Goal: Transaction & Acquisition: Purchase product/service

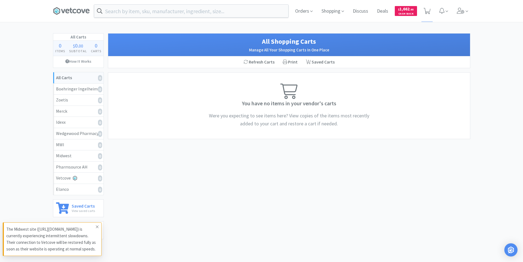
click at [97, 224] on icon at bounding box center [97, 226] width 3 height 4
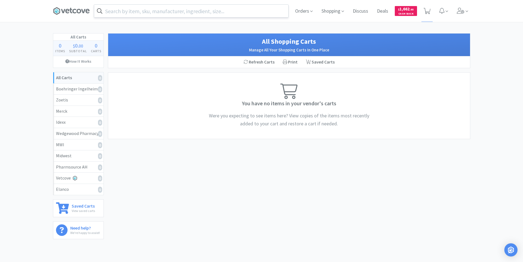
click at [174, 12] on input "text" at bounding box center [191, 11] width 194 height 13
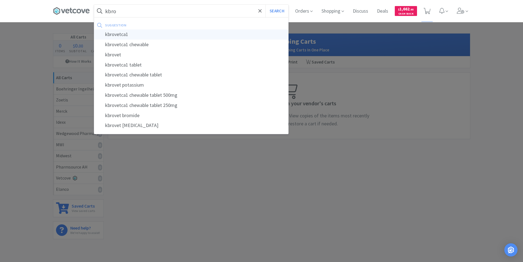
click at [110, 32] on div "kbrovetca1" at bounding box center [191, 34] width 194 height 10
type input "kbrovetca1"
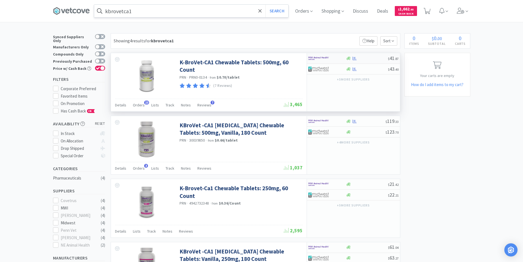
click at [329, 58] on img at bounding box center [318, 58] width 21 height 8
select select "1"
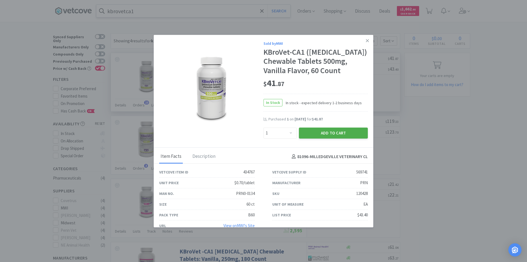
click at [321, 138] on button "Add to Cart" at bounding box center [333, 132] width 69 height 11
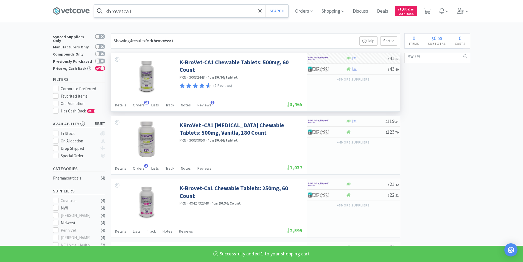
select select "1"
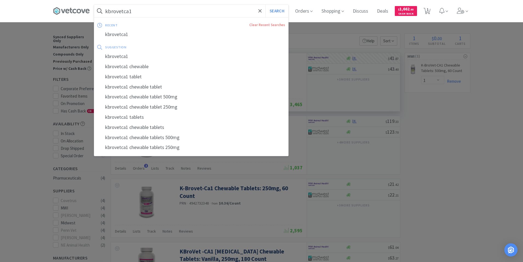
click at [143, 13] on input "kbrovetca1" at bounding box center [191, 11] width 194 height 13
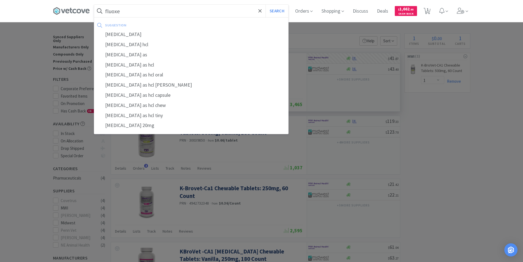
click at [112, 36] on div "[MEDICAL_DATA]" at bounding box center [191, 34] width 194 height 10
type input "[MEDICAL_DATA]"
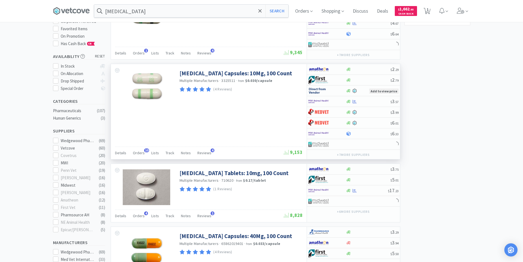
scroll to position [137, 0]
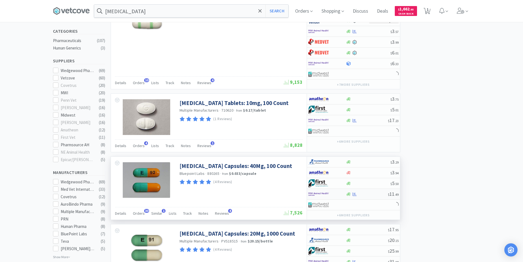
click at [343, 194] on div at bounding box center [327, 193] width 38 height 9
select select "1"
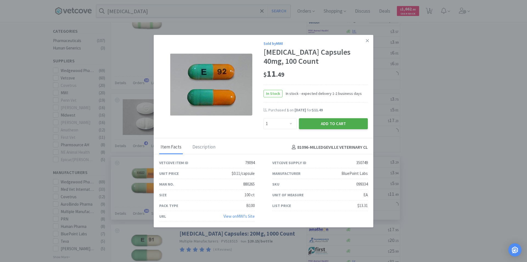
click at [338, 122] on button "Add to Cart" at bounding box center [333, 123] width 69 height 11
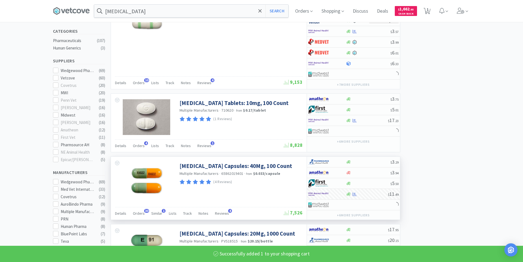
select select "1"
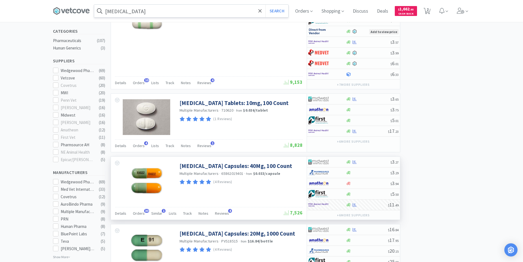
click at [134, 11] on input "[MEDICAL_DATA]" at bounding box center [191, 11] width 194 height 13
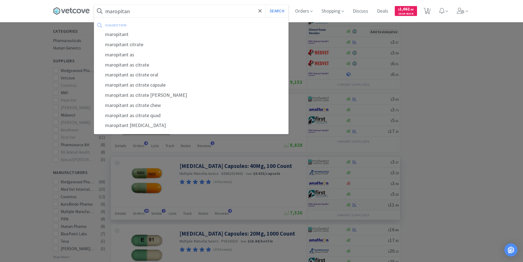
click at [133, 44] on div "maropitant citrate" at bounding box center [191, 45] width 194 height 10
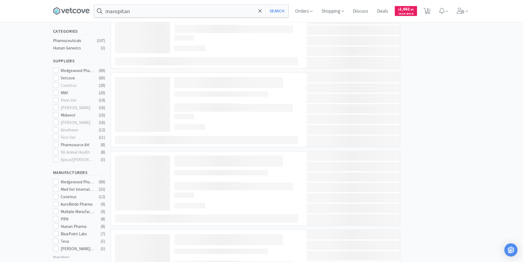
type input "maropitant citrate"
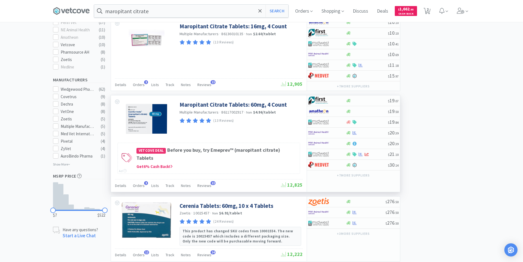
scroll to position [247, 0]
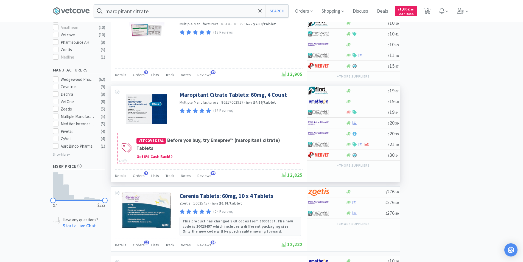
click at [204, 143] on h4 "Vetcove Deal Before you buy, try Emeprev™ (maropitant citrate) Tablets" at bounding box center [217, 144] width 161 height 16
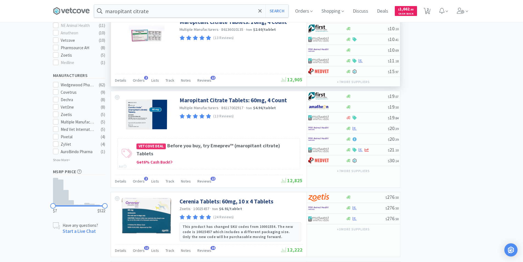
scroll to position [247, 0]
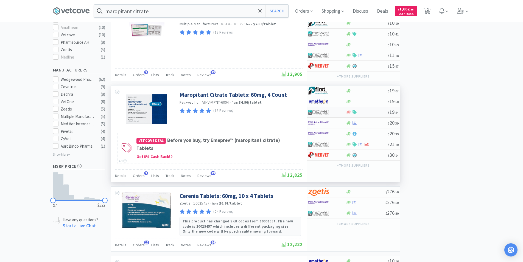
click at [317, 111] on img at bounding box center [318, 112] width 21 height 8
select select "1"
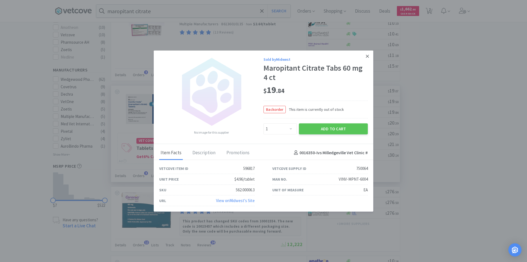
click at [368, 54] on icon at bounding box center [367, 56] width 3 height 5
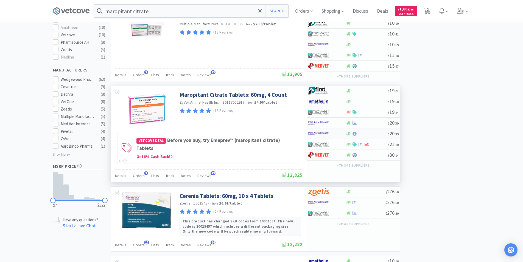
click at [346, 135] on div at bounding box center [348, 134] width 5 height 4
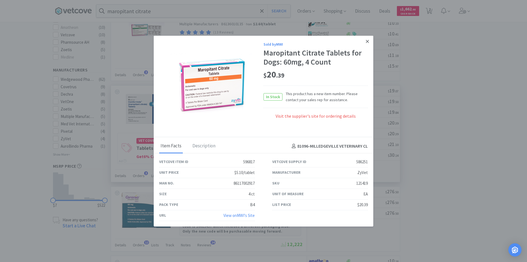
click at [368, 41] on icon at bounding box center [367, 41] width 3 height 3
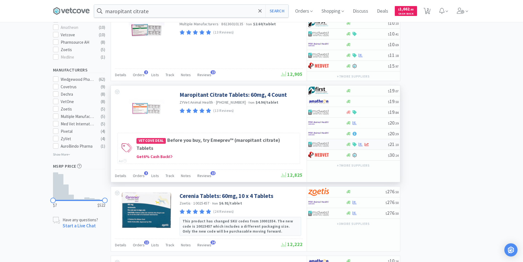
click at [383, 142] on div "$ 21 . 10" at bounding box center [353, 144] width 93 height 11
select select "1"
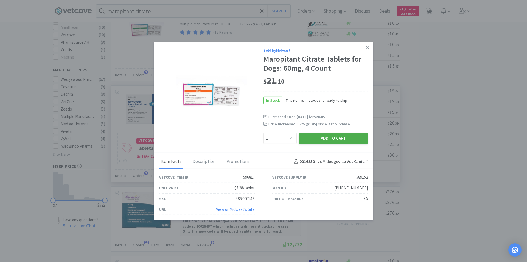
click at [338, 137] on button "Add to Cart" at bounding box center [333, 137] width 69 height 11
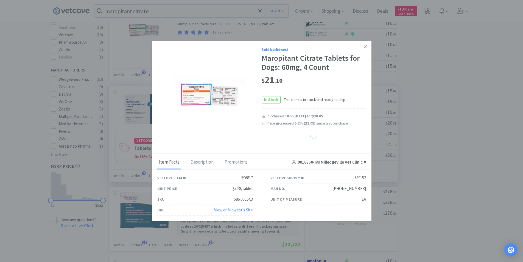
select select "1"
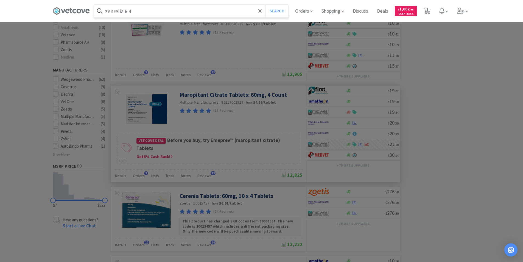
type input "zenrelia 6.4"
click at [266, 5] on button "Search" at bounding box center [277, 11] width 23 height 13
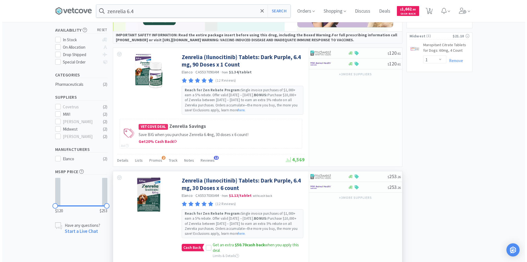
scroll to position [110, 0]
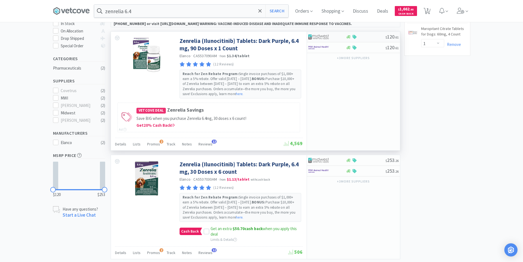
click at [364, 38] on div at bounding box center [366, 37] width 40 height 4
select select "1"
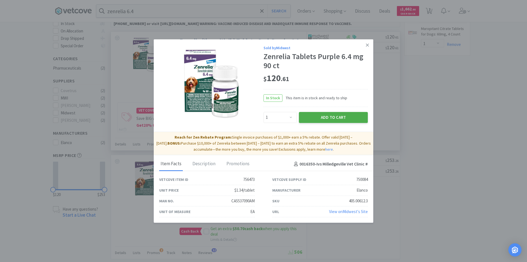
click at [340, 116] on button "Add to Cart" at bounding box center [333, 117] width 69 height 11
select select "1"
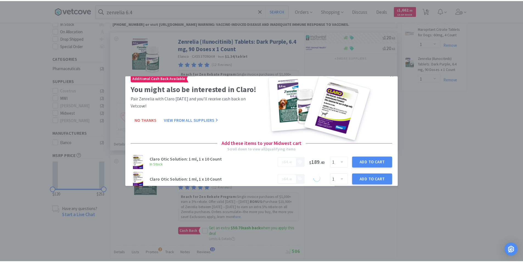
scroll to position [13, 0]
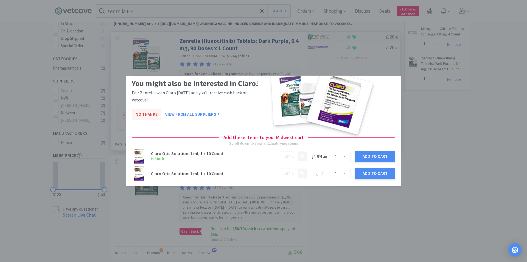
click at [149, 115] on button "No Thanks" at bounding box center [147, 114] width 30 height 11
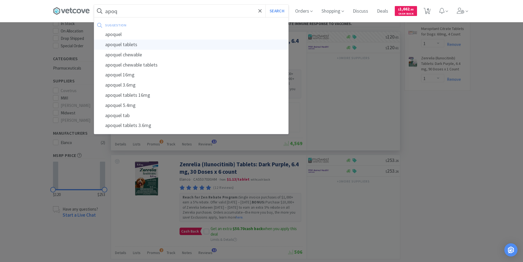
click at [120, 45] on div "apoquel tablets" at bounding box center [191, 45] width 194 height 10
type input "apoquel tablets"
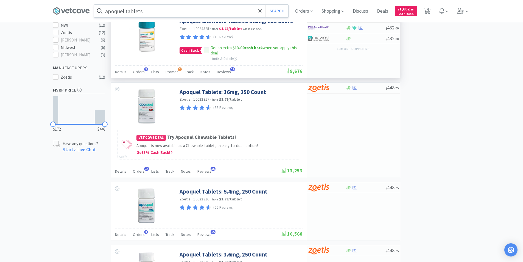
scroll to position [192, 0]
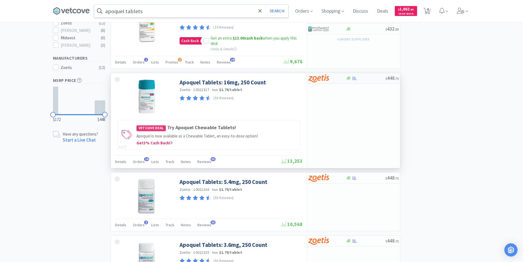
click at [326, 77] on img at bounding box center [318, 78] width 21 height 8
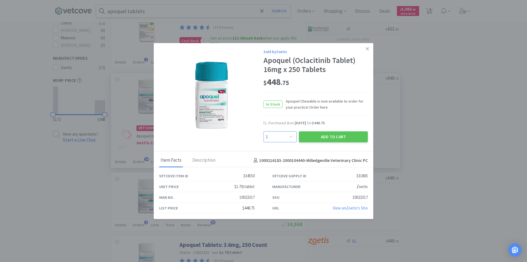
click at [293, 137] on select "Enter Quantity 1 2 3 4 5 6 7 8 9 10 11 12 13 14 15 16 17 18 19 20 Enter Quantity" at bounding box center [280, 136] width 33 height 11
select select "2"
click at [264, 131] on select "Enter Quantity 1 2 3 4 5 6 7 8 9 10 11 12 13 14 15 16 17 18 19 20 Enter Quantity" at bounding box center [280, 136] width 33 height 11
click at [333, 136] on button "Add to Cart" at bounding box center [333, 136] width 69 height 11
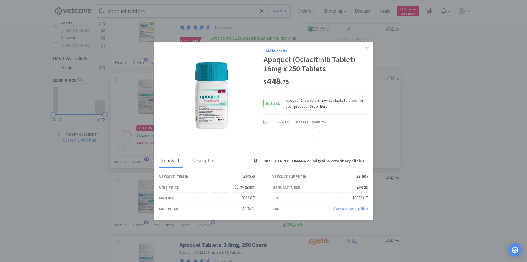
select select "2"
select select "1"
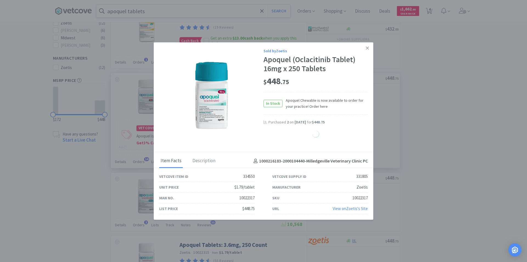
select select "1"
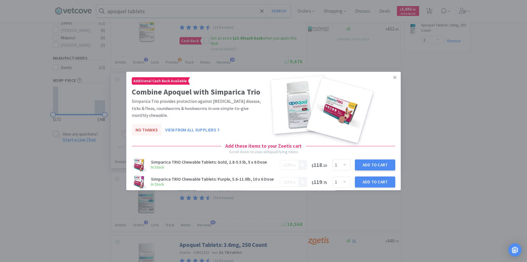
click at [146, 130] on button "No Thanks" at bounding box center [147, 129] width 30 height 11
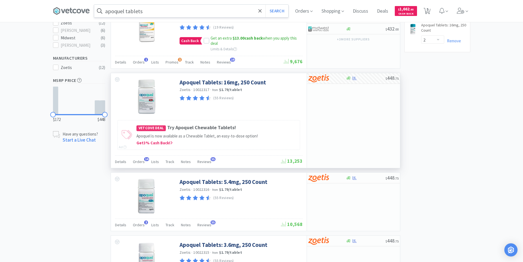
click at [146, 14] on input "apoquel tablets" at bounding box center [191, 11] width 194 height 13
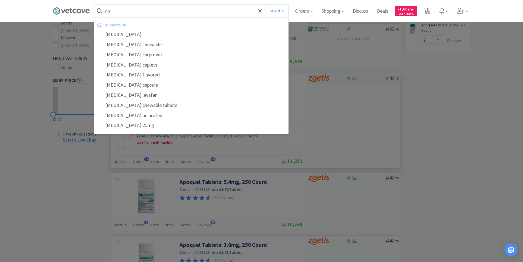
type input "c"
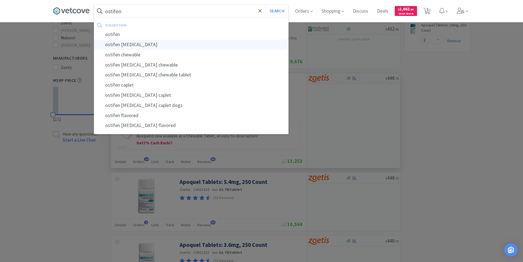
click at [130, 45] on div "ostifen [MEDICAL_DATA]" at bounding box center [191, 45] width 194 height 10
type input "ostifen [MEDICAL_DATA]"
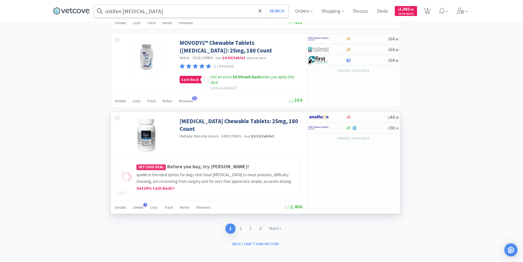
scroll to position [1106, 0]
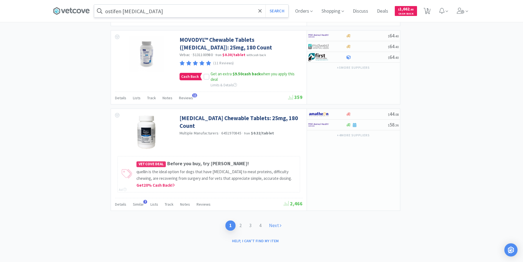
click at [274, 225] on link "Next" at bounding box center [275, 225] width 20 height 10
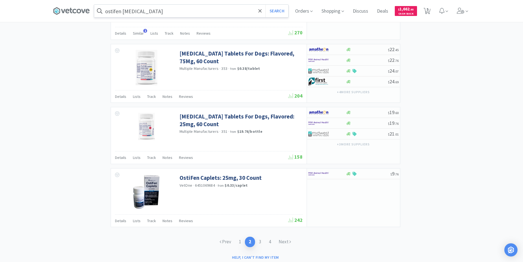
scroll to position [824, 0]
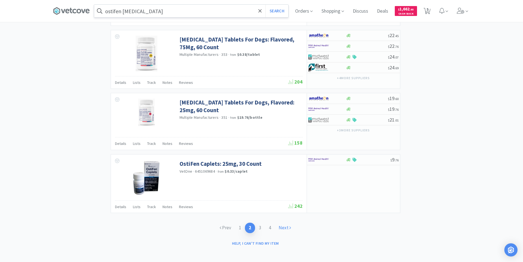
click at [283, 226] on link "Next" at bounding box center [285, 228] width 20 height 10
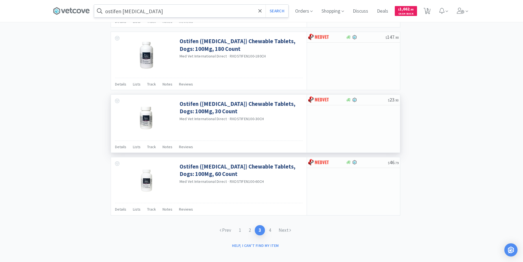
scroll to position [778, 0]
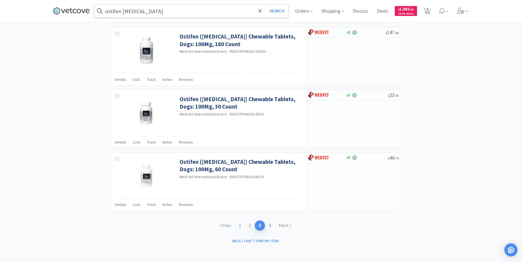
click at [240, 225] on link "1" at bounding box center [240, 225] width 10 height 10
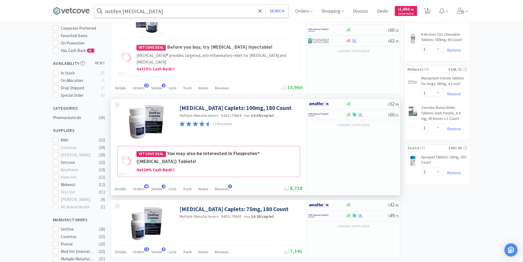
scroll to position [110, 0]
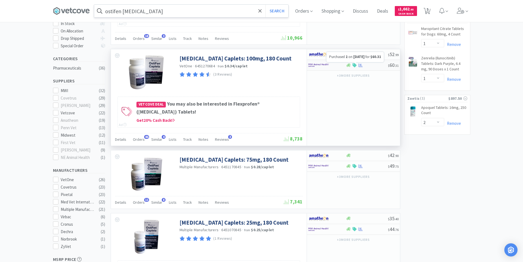
click at [363, 66] on icon at bounding box center [361, 65] width 4 height 4
select select "1"
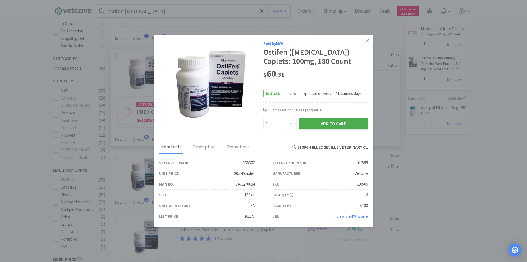
click at [330, 121] on button "Add to Cart" at bounding box center [333, 123] width 69 height 11
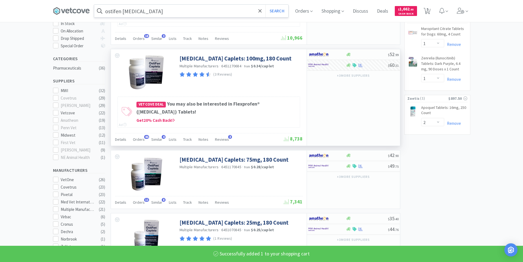
select select "1"
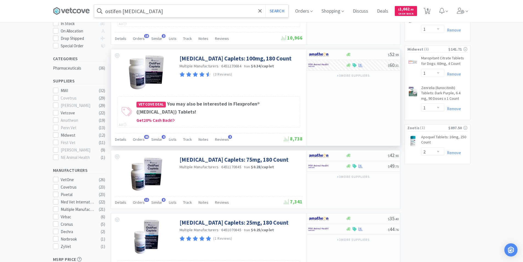
click at [147, 12] on input "ostifen [MEDICAL_DATA]" at bounding box center [191, 11] width 194 height 13
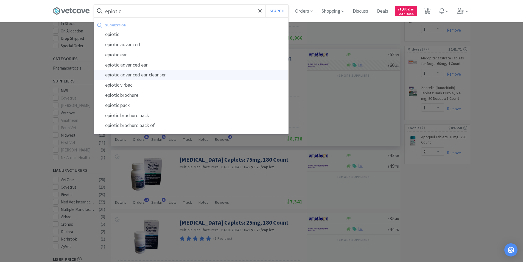
click at [148, 74] on div "epiotic advanced ear cleanser" at bounding box center [191, 75] width 194 height 10
type input "epiotic advanced ear cleanser"
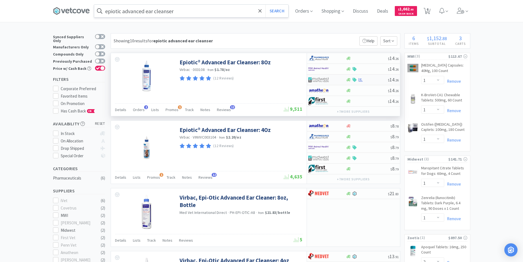
click at [366, 82] on div "$ 14 . 26" at bounding box center [353, 79] width 93 height 11
select select "1"
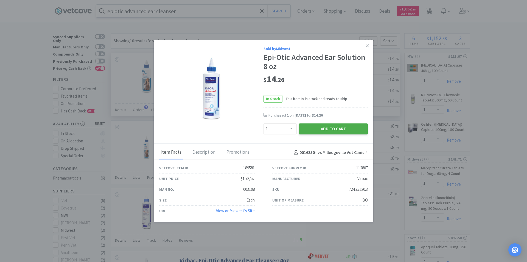
click at [351, 128] on button "Add to Cart" at bounding box center [333, 128] width 69 height 11
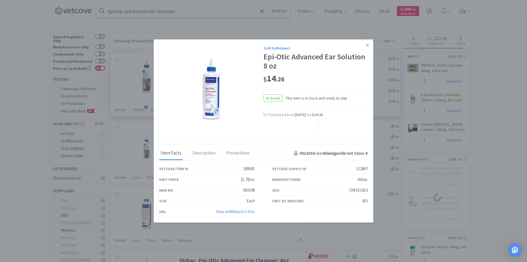
select select "1"
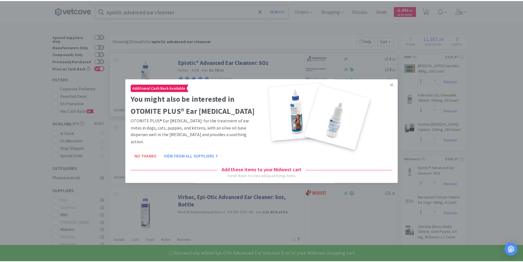
scroll to position [12, 0]
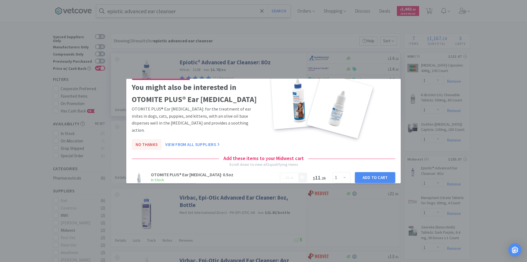
click at [144, 139] on button "No Thanks" at bounding box center [147, 144] width 30 height 11
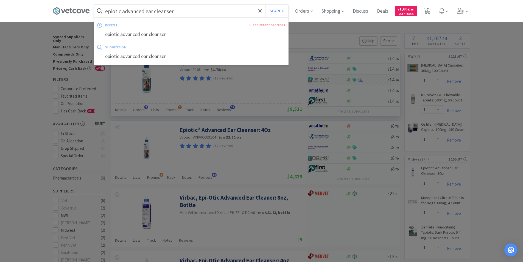
click at [185, 10] on input "epiotic advanced ear cleanser" at bounding box center [191, 11] width 194 height 13
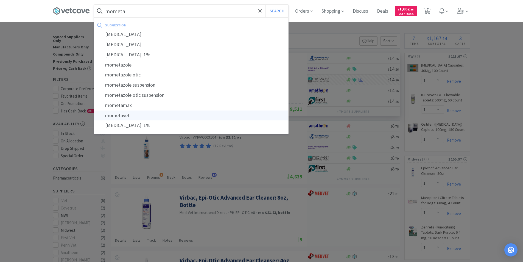
click at [121, 116] on div "mometavet" at bounding box center [191, 115] width 194 height 10
type input "mometavet"
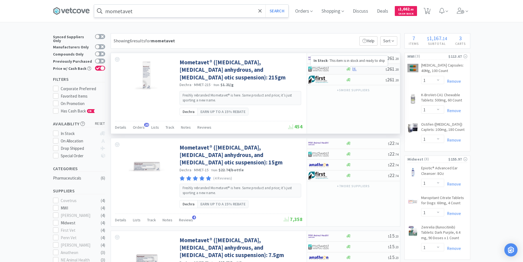
click at [350, 69] on icon at bounding box center [349, 68] width 4 height 3
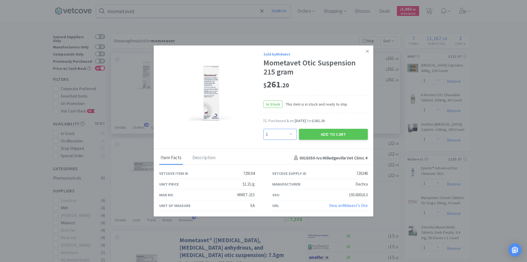
click at [293, 137] on select "Enter Quantity 1 2 3 4 5 6 7 8 9 10 11 12 13 14 15 16 17 18 19 20 Enter Quantity" at bounding box center [280, 134] width 33 height 11
select select "2"
click at [264, 129] on select "Enter Quantity 1 2 3 4 5 6 7 8 9 10 11 12 13 14 15 16 17 18 19 20 Enter Quantity" at bounding box center [280, 134] width 33 height 11
click at [314, 135] on button "Add to Cart" at bounding box center [333, 134] width 69 height 11
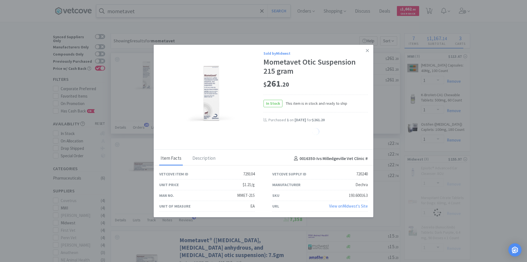
select select "2"
select select "1"
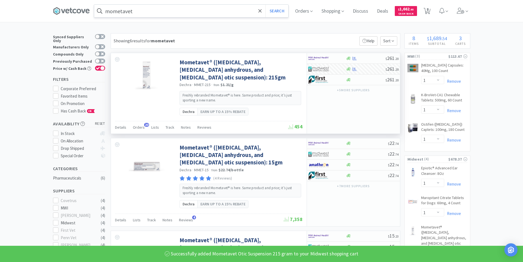
click at [139, 13] on input "mometavet" at bounding box center [191, 11] width 194 height 13
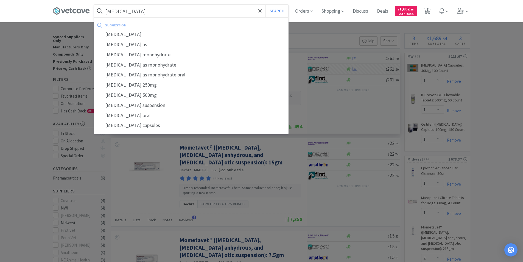
type input "[MEDICAL_DATA]"
click at [266, 5] on button "Search" at bounding box center [277, 11] width 23 height 13
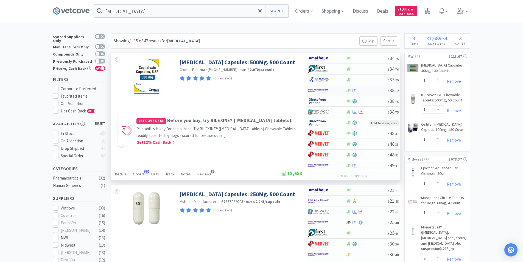
click at [318, 92] on img at bounding box center [318, 90] width 21 height 8
select select "1"
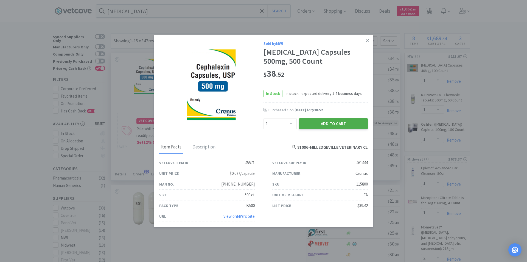
click at [313, 126] on button "Add to Cart" at bounding box center [333, 123] width 69 height 11
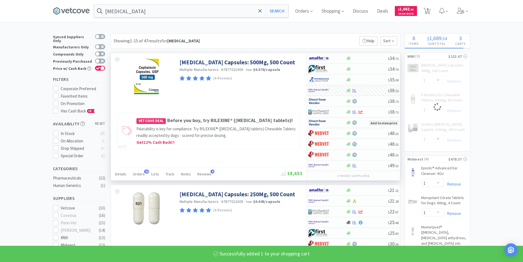
select select "1"
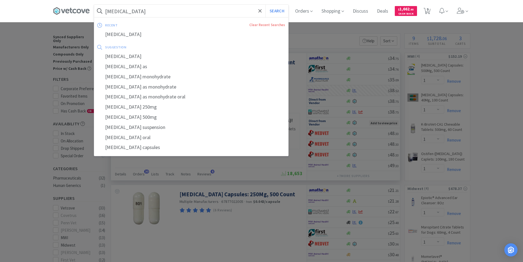
click at [141, 10] on input "[MEDICAL_DATA]" at bounding box center [191, 11] width 194 height 13
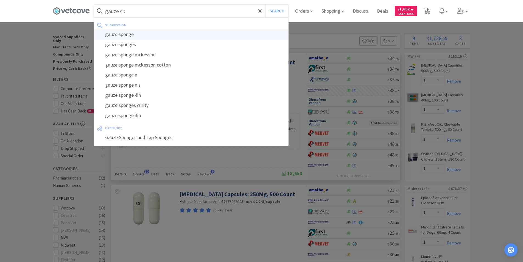
click at [129, 37] on div "gauze sponge" at bounding box center [191, 34] width 194 height 10
type input "gauze sponge"
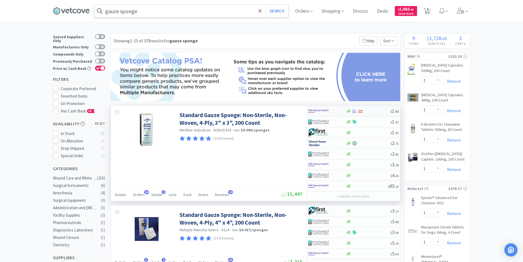
click at [336, 111] on div at bounding box center [323, 110] width 30 height 9
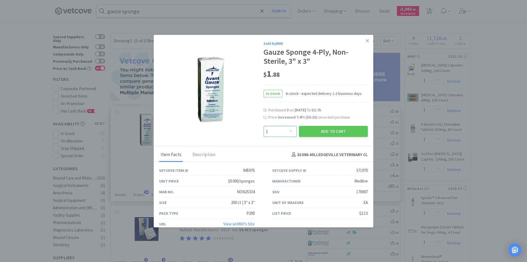
click at [290, 132] on select "Enter Quantity 1 2 3 4 5 6 7 8 9 10 11 12 13 14 15 16 17 18 19 20 Enter Quantity" at bounding box center [280, 131] width 33 height 11
select select "5"
click at [264, 126] on select "Enter Quantity 1 2 3 4 5 6 7 8 9 10 11 12 13 14 15 16 17 18 19 20 Enter Quantity" at bounding box center [280, 131] width 33 height 11
click at [341, 129] on button "Add to Cart" at bounding box center [333, 131] width 69 height 11
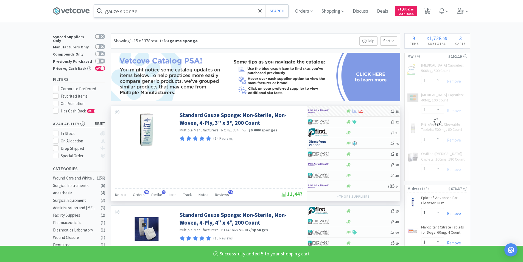
select select "5"
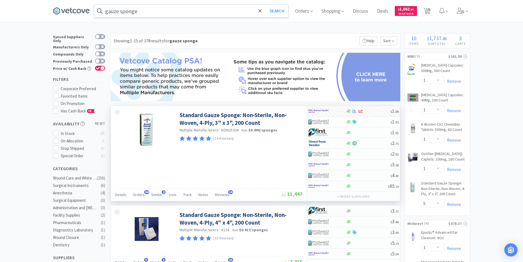
click at [167, 16] on input "gauze sponge" at bounding box center [191, 11] width 194 height 13
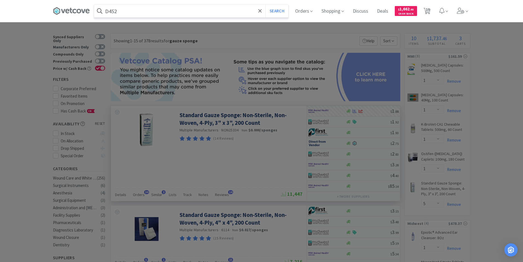
type input "D452"
click at [266, 5] on button "Search" at bounding box center [277, 11] width 23 height 13
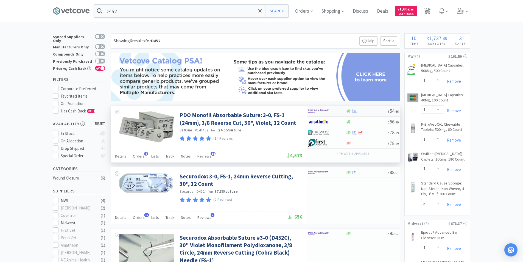
click at [335, 110] on div at bounding box center [323, 110] width 30 height 9
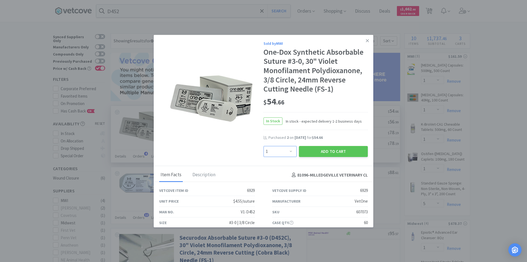
drag, startPoint x: 288, startPoint y: 151, endPoint x: 289, endPoint y: 147, distance: 4.3
click at [288, 151] on select "Enter Quantity 1 2 3 4 5 6 7 8 9 10 11 12 13 14 15 16 17 18 19 20 Enter Quantity" at bounding box center [280, 151] width 33 height 11
select select "2"
click at [264, 146] on select "Enter Quantity 1 2 3 4 5 6 7 8 9 10 11 12 13 14 15 16 17 18 19 20 Enter Quantity" at bounding box center [280, 151] width 33 height 11
click at [332, 151] on button "Add to Cart" at bounding box center [333, 151] width 69 height 11
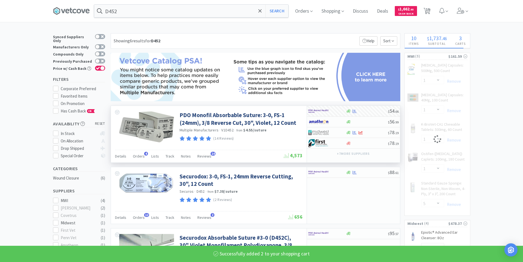
select select "2"
select select "5"
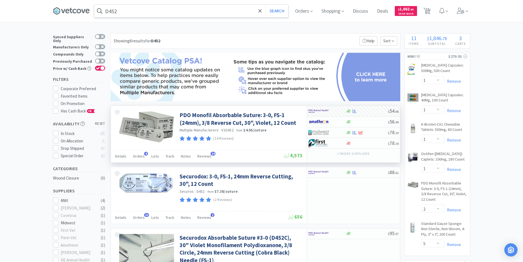
click at [129, 9] on input "D452" at bounding box center [191, 11] width 194 height 13
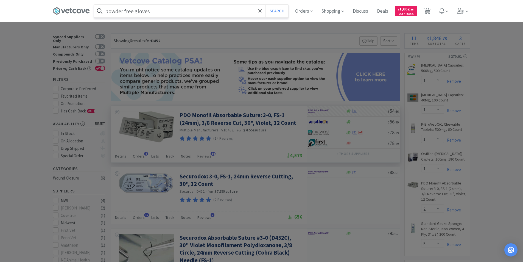
type input "powder free gloves"
click at [266, 5] on button "Search" at bounding box center [277, 11] width 23 height 13
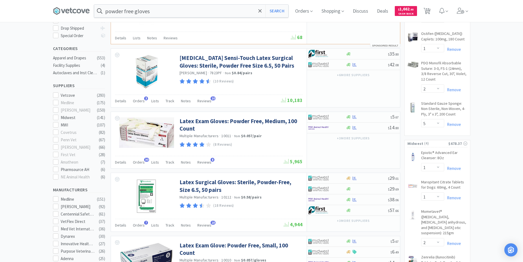
scroll to position [93, 0]
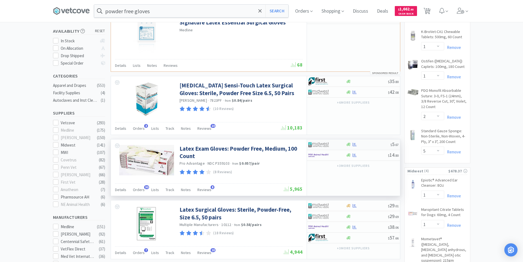
click at [337, 143] on div at bounding box center [323, 144] width 30 height 9
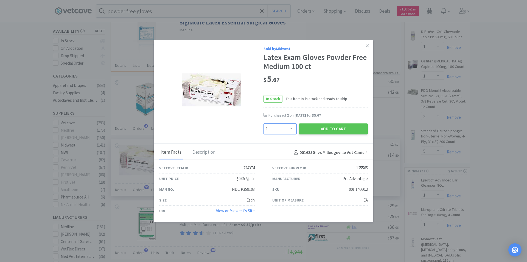
click at [291, 130] on select "Enter Quantity 1 2 3 4 5 6 7 8 9 10 11 12 13 14 15 16 17 18 19 20 Enter Quantity" at bounding box center [280, 128] width 33 height 11
select select "3"
click at [264, 123] on select "Enter Quantity 1 2 3 4 5 6 7 8 9 10 11 12 13 14 15 16 17 18 19 20 Enter Quantity" at bounding box center [280, 128] width 33 height 11
click at [336, 127] on button "Add to Cart" at bounding box center [333, 128] width 69 height 11
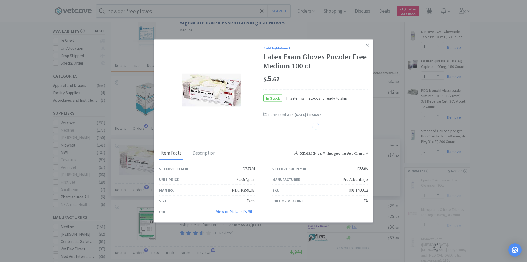
select select "3"
select select "1"
select select "2"
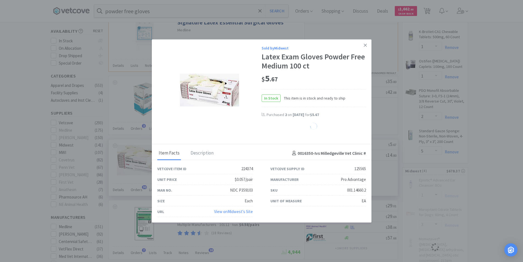
select select "1"
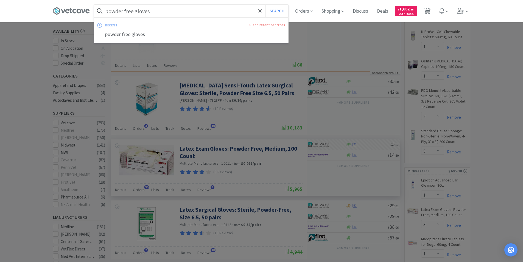
click at [163, 11] on input "powder free gloves" at bounding box center [191, 11] width 194 height 13
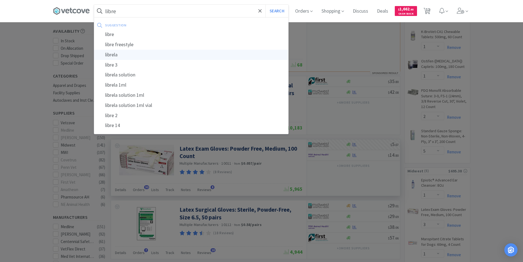
click at [115, 56] on div "librela" at bounding box center [191, 55] width 194 height 10
type input "librela"
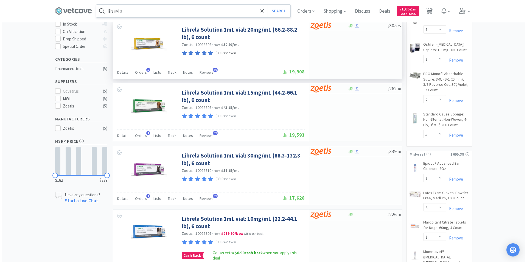
scroll to position [110, 0]
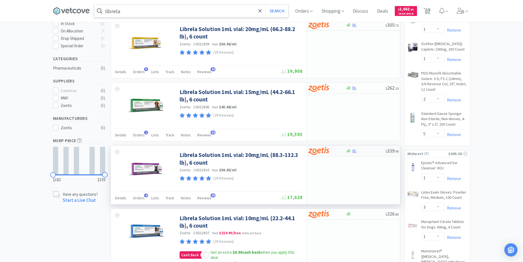
click at [345, 152] on div at bounding box center [327, 150] width 38 height 9
select select "1"
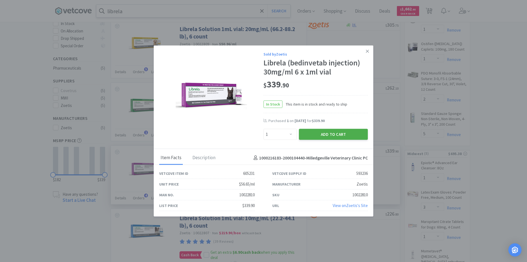
click at [341, 134] on button "Add to Cart" at bounding box center [333, 134] width 69 height 11
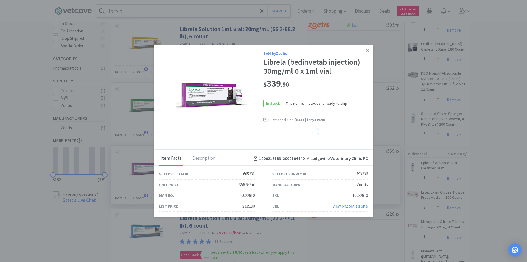
select select "1"
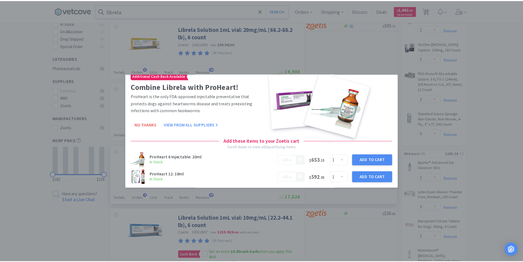
scroll to position [9, 0]
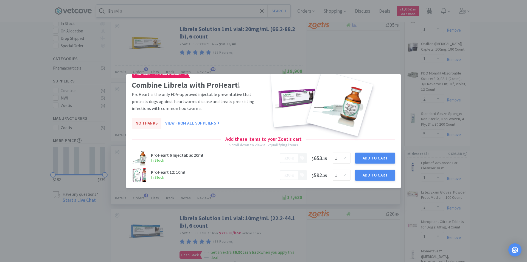
click at [145, 121] on button "No Thanks" at bounding box center [147, 123] width 30 height 11
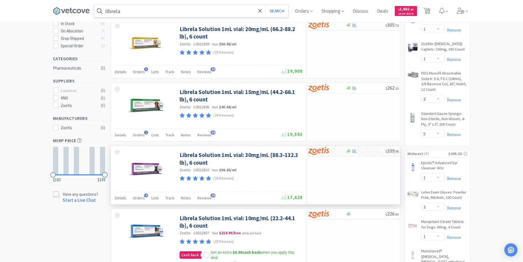
click at [128, 13] on input "librela" at bounding box center [191, 11] width 194 height 13
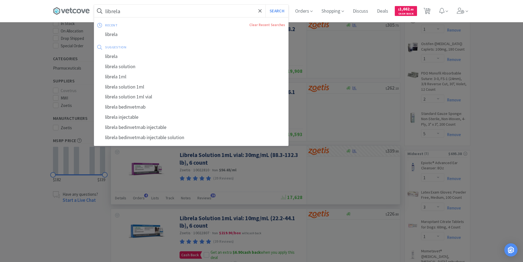
drag, startPoint x: 126, startPoint y: 4, endPoint x: 124, endPoint y: 7, distance: 3.4
click at [125, 6] on div "librela Search recent Clear Recent Searches librela suggestion librela librela …" at bounding box center [262, 11] width 418 height 22
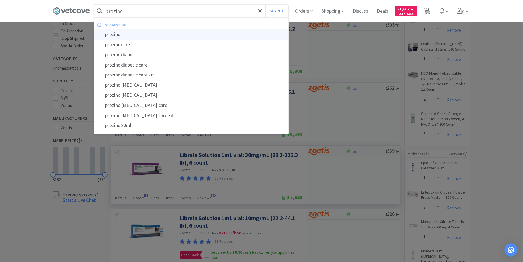
type input "prozinc"
click at [121, 37] on div "prozinc" at bounding box center [191, 34] width 194 height 10
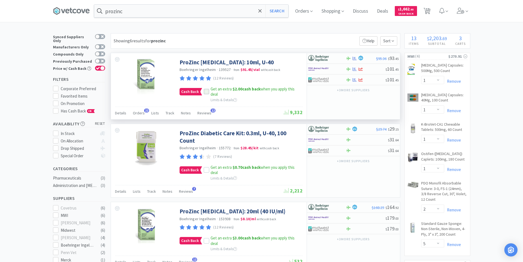
click at [207, 92] on icon at bounding box center [207, 92] width 4 height 4
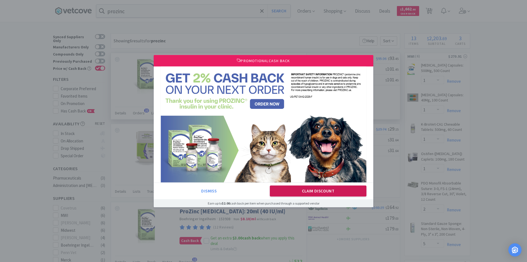
click at [306, 191] on button "Claim Discount" at bounding box center [318, 190] width 97 height 11
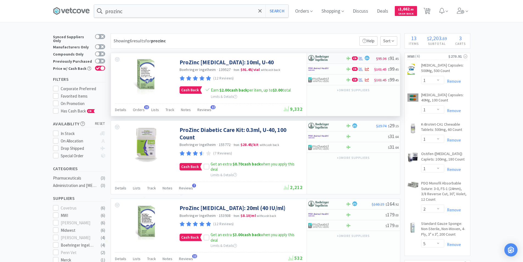
click at [331, 59] on div at bounding box center [323, 58] width 30 height 9
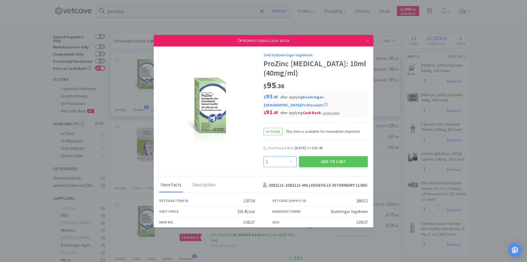
click at [290, 163] on select "Enter Quantity 1 2 3 4 5 6 7 8 9 10 11 12 13 14 15 16 17 18 19 20 Enter Quantity" at bounding box center [280, 161] width 33 height 11
select select "2"
click at [264, 156] on select "Enter Quantity 1 2 3 4 5 6 7 8 9 10 11 12 13 14 15 16 17 18 19 20 Enter Quantity" at bounding box center [280, 161] width 33 height 11
click at [338, 161] on button "Add to Cart" at bounding box center [333, 161] width 69 height 11
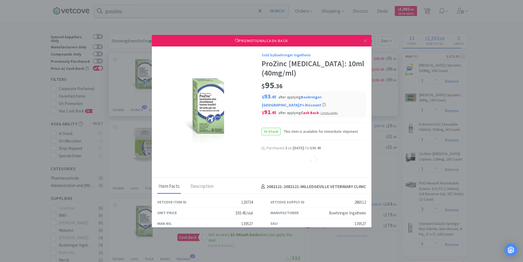
select select "2"
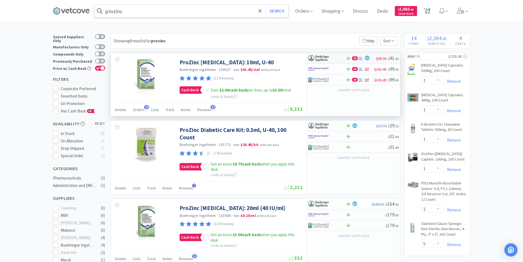
click at [129, 10] on input "prozinc" at bounding box center [191, 11] width 194 height 13
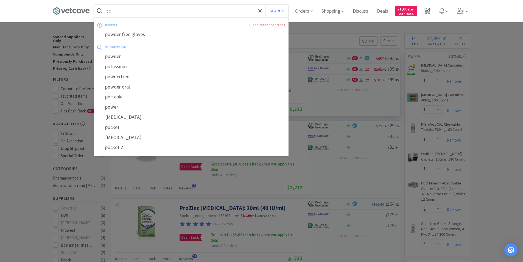
type input "p"
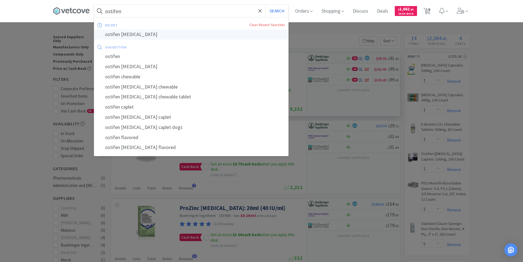
click at [131, 34] on div "ostifen [MEDICAL_DATA]" at bounding box center [191, 34] width 194 height 10
type input "ostifen [MEDICAL_DATA]"
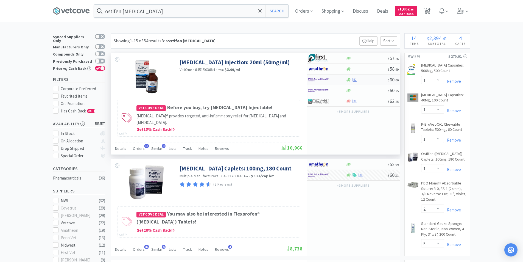
click at [338, 81] on div at bounding box center [323, 79] width 30 height 9
select select "1"
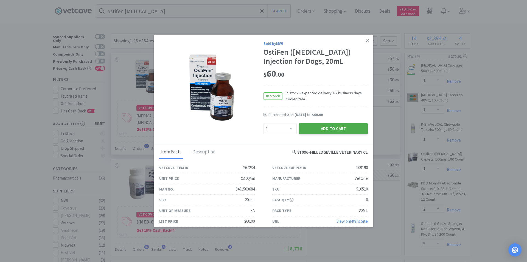
click at [327, 128] on button "Add to Cart" at bounding box center [333, 128] width 69 height 11
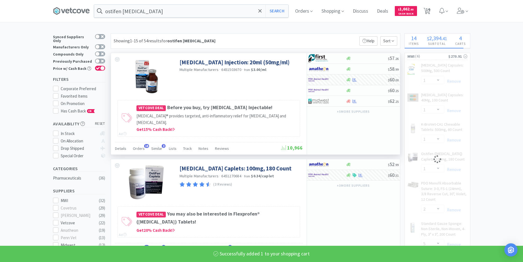
select select "1"
select select "2"
select select "5"
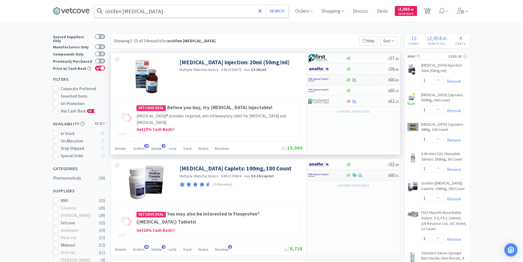
click at [145, 12] on input "ostifen [MEDICAL_DATA]" at bounding box center [191, 11] width 194 height 13
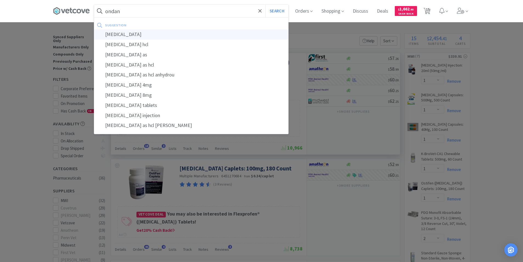
click at [117, 36] on div "[MEDICAL_DATA]" at bounding box center [191, 34] width 194 height 10
type input "[MEDICAL_DATA]"
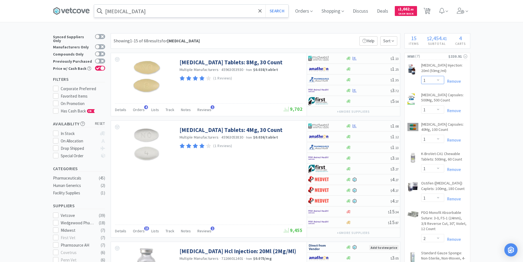
click at [440, 79] on select "Enter Quantity 1 2 3 4 5 6 7 8 9 10 11 12 13 14 15 16 17 18 19 20 Enter Quantity" at bounding box center [432, 80] width 23 height 8
click at [421, 76] on select "Enter Quantity 1 2 3 4 5 6 7 8 9 10 11 12 13 14 15 16 17 18 19 20 Enter Quantity" at bounding box center [432, 80] width 23 height 8
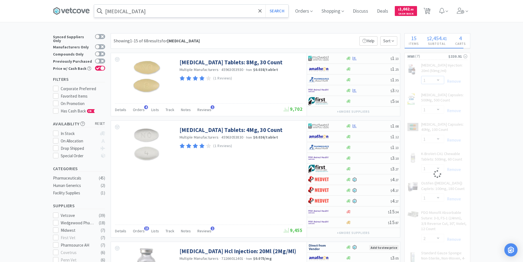
select select "2"
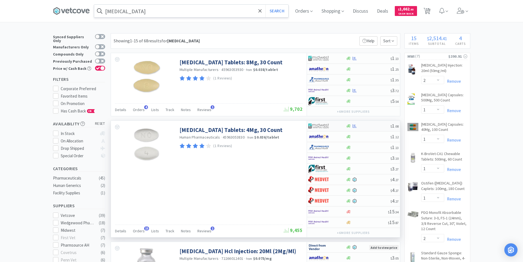
click at [325, 126] on img at bounding box center [318, 126] width 21 height 8
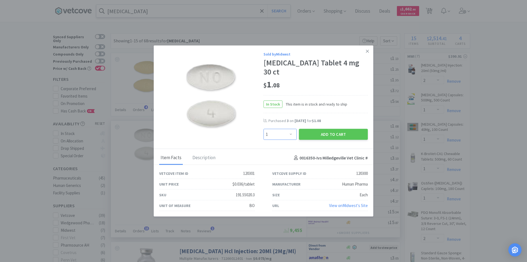
click at [290, 131] on select "Enter Quantity 1 2 3 4 5 6 7 8 9 10 11 12 13 14 15 16 17 18 19 20 Enter Quantity" at bounding box center [280, 134] width 33 height 11
select select "2"
click at [264, 129] on select "Enter Quantity 1 2 3 4 5 6 7 8 9 10 11 12 13 14 15 16 17 18 19 20 Enter Quantity" at bounding box center [280, 134] width 33 height 11
click at [325, 129] on button "Add to Cart" at bounding box center [333, 134] width 69 height 11
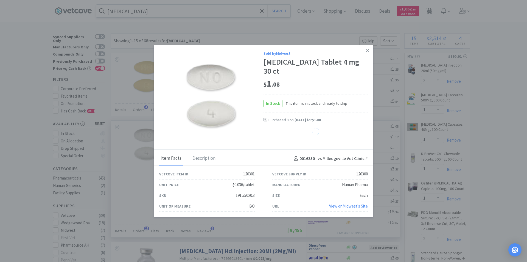
select select "2"
select select "1"
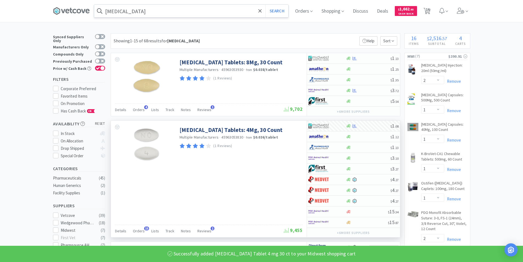
click at [154, 9] on input "[MEDICAL_DATA]" at bounding box center [191, 11] width 194 height 13
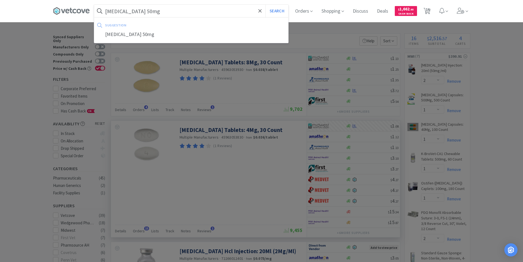
type input "[MEDICAL_DATA] 50mg"
click at [266, 5] on button "Search" at bounding box center [277, 11] width 23 height 13
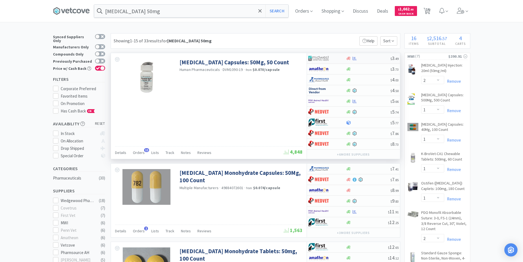
click at [359, 61] on div "$ 3 . 49" at bounding box center [353, 58] width 93 height 11
select select "1"
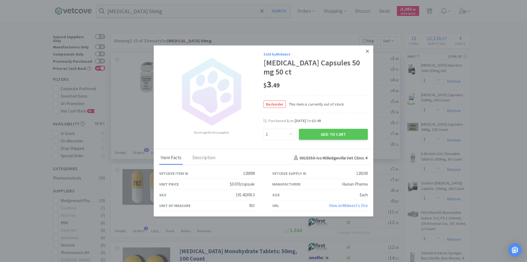
click at [367, 52] on icon at bounding box center [367, 51] width 3 height 5
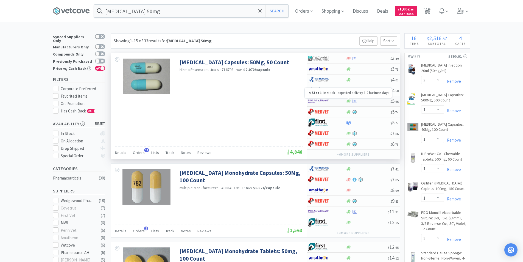
click at [349, 102] on icon at bounding box center [349, 101] width 4 height 4
select select "1"
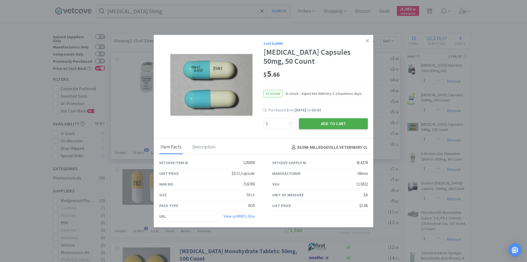
click at [335, 124] on button "Add to Cart" at bounding box center [333, 123] width 69 height 11
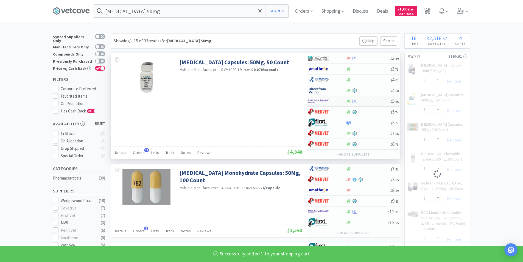
select select "1"
select select "2"
select select "5"
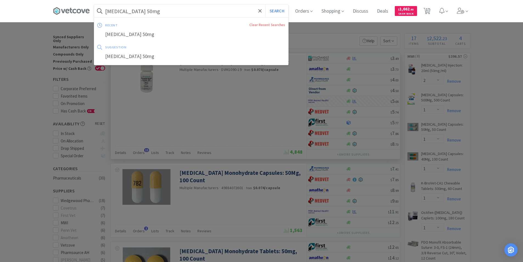
click at [161, 16] on input "[MEDICAL_DATA] 50mg" at bounding box center [191, 11] width 194 height 13
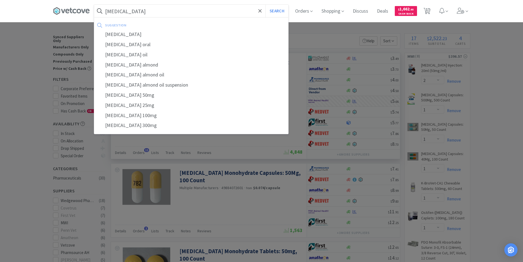
type input "[MEDICAL_DATA]"
click at [266, 5] on button "Search" at bounding box center [277, 11] width 23 height 13
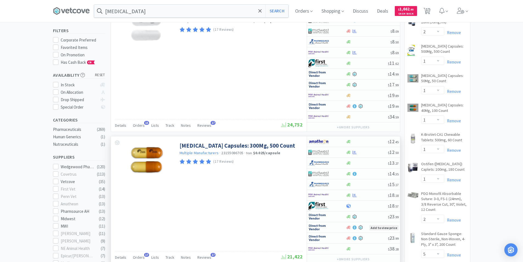
scroll to position [55, 0]
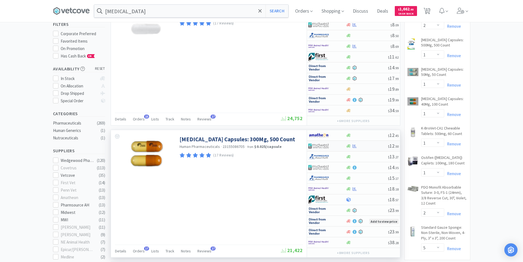
click at [340, 147] on div at bounding box center [327, 145] width 38 height 9
select select "1"
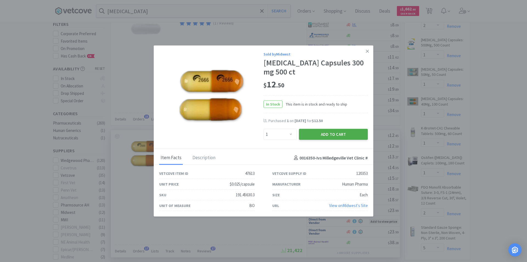
click at [329, 134] on button "Add to Cart" at bounding box center [333, 134] width 69 height 11
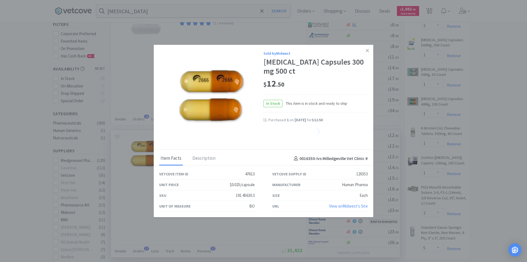
select select "1"
select select "3"
select select "1"
select select "2"
select select "1"
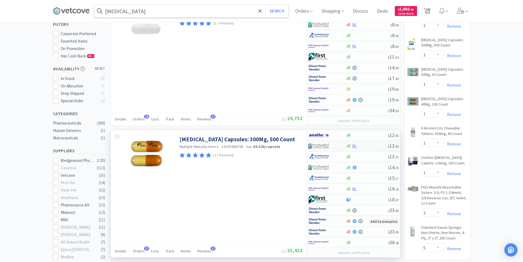
click at [146, 9] on input "[MEDICAL_DATA]" at bounding box center [191, 11] width 194 height 13
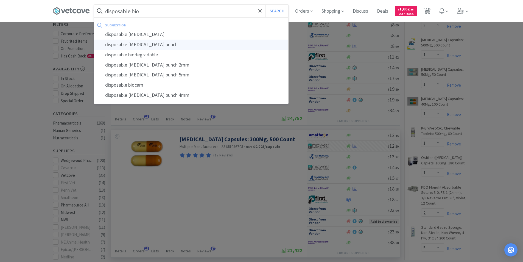
click at [131, 45] on div "disposable [MEDICAL_DATA] punch" at bounding box center [191, 45] width 194 height 10
type input "disposable [MEDICAL_DATA] punch"
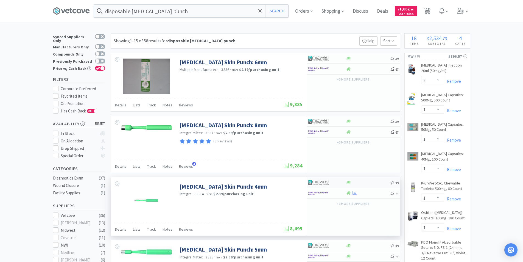
click at [382, 183] on div at bounding box center [368, 182] width 45 height 4
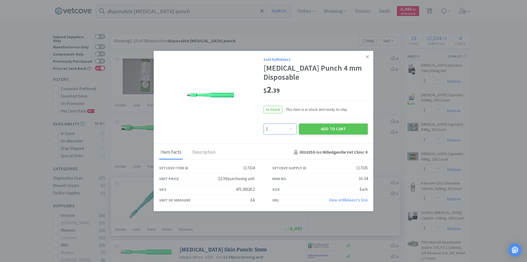
click at [291, 124] on select "Enter Quantity 1 2 3 4 5 6 7 8 9 10 11 12 13 14 15 16 17 18 19 20 Enter Quantity" at bounding box center [280, 128] width 33 height 11
select select "3"
click at [264, 123] on select "Enter Quantity 1 2 3 4 5 6 7 8 9 10 11 12 13 14 15 16 17 18 19 20 Enter Quantity" at bounding box center [280, 128] width 33 height 11
click at [343, 126] on button "Add to Cart" at bounding box center [333, 128] width 69 height 11
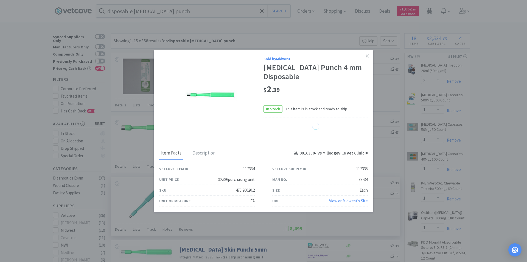
select select "3"
select select "1"
select select "3"
select select "1"
select select "2"
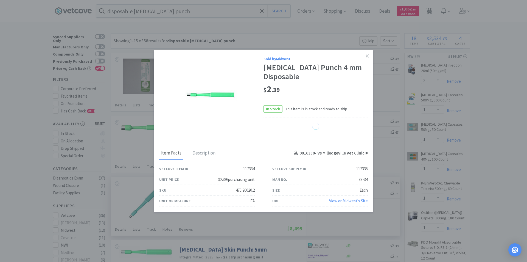
select select "1"
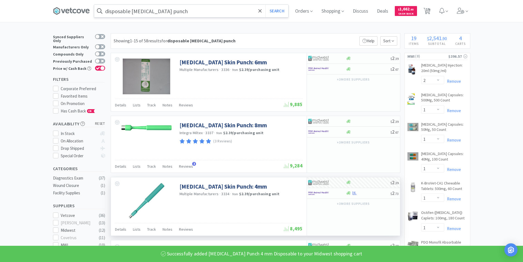
click at [166, 13] on input "disposable [MEDICAL_DATA] punch" at bounding box center [191, 11] width 194 height 13
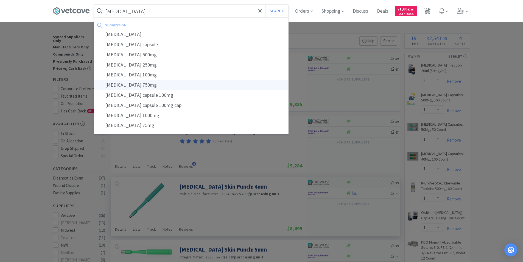
click at [130, 85] on div "[MEDICAL_DATA] 750mg" at bounding box center [191, 85] width 194 height 10
type input "[MEDICAL_DATA] 750mg"
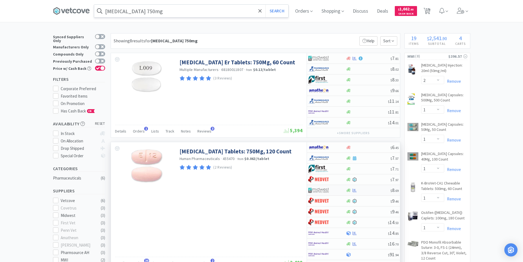
click at [343, 193] on div at bounding box center [327, 189] width 38 height 9
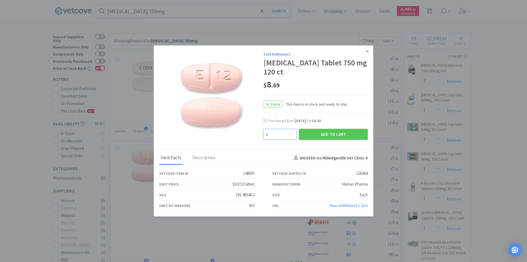
click at [290, 135] on select "Enter Quantity 1 2 3 4 5 6 7 8 9 10 11 12 13 14 15 16 17 18 19 20 Enter Quantity" at bounding box center [280, 134] width 33 height 11
select select "3"
click at [264, 129] on select "Enter Quantity 1 2 3 4 5 6 7 8 9 10 11 12 13 14 15 16 17 18 19 20 Enter Quantity" at bounding box center [280, 134] width 33 height 11
click at [343, 136] on button "Add to Cart" at bounding box center [333, 134] width 69 height 11
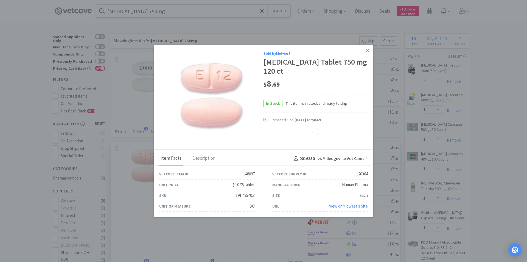
select select "3"
select select "1"
select select "2"
select select "1"
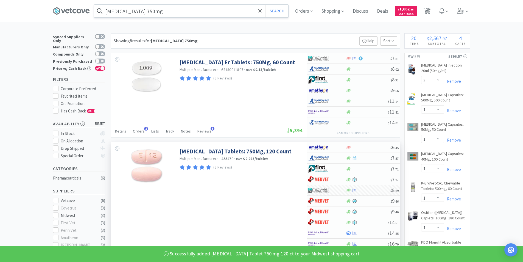
click at [177, 16] on input "[MEDICAL_DATA] 750mg" at bounding box center [191, 11] width 194 height 13
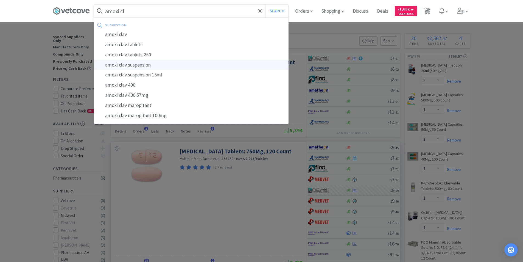
click at [158, 64] on div "amoxi clav suspension" at bounding box center [191, 65] width 194 height 10
type input "amoxi clav suspension"
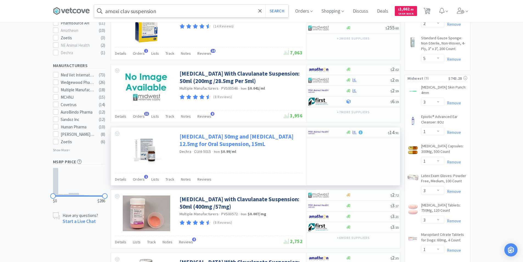
scroll to position [247, 0]
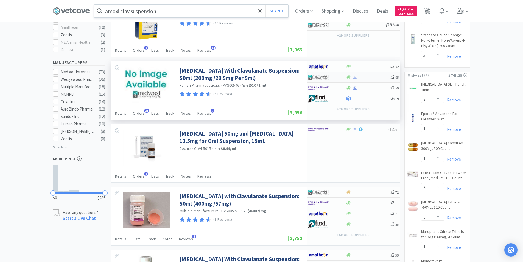
click at [325, 81] on img at bounding box center [318, 77] width 21 height 8
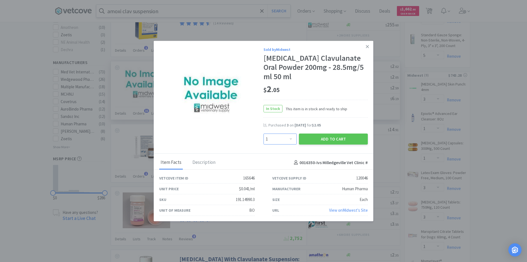
click at [292, 139] on select "Enter Quantity 1 2 3 4 5 6 7 8 9 10 11 12 13 14 15 16 17 18 19 20 Enter Quantity" at bounding box center [280, 139] width 33 height 11
select select "5"
click at [264, 134] on select "Enter Quantity 1 2 3 4 5 6 7 8 9 10 11 12 13 14 15 16 17 18 19 20 Enter Quantity" at bounding box center [280, 139] width 33 height 11
click at [317, 137] on button "Add to Cart" at bounding box center [333, 139] width 69 height 11
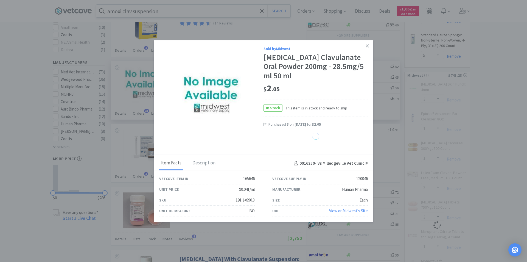
select select "5"
select select "3"
select select "1"
select select "3"
select select "1"
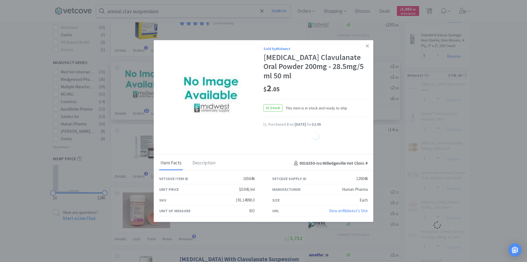
select select "2"
select select "1"
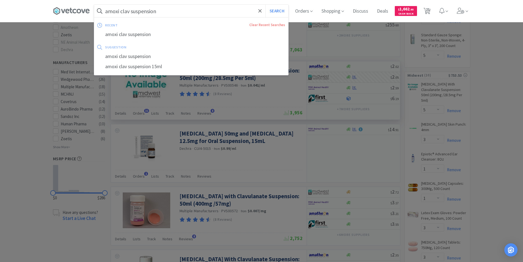
click at [163, 12] on input "amoxi clav suspension" at bounding box center [191, 11] width 194 height 13
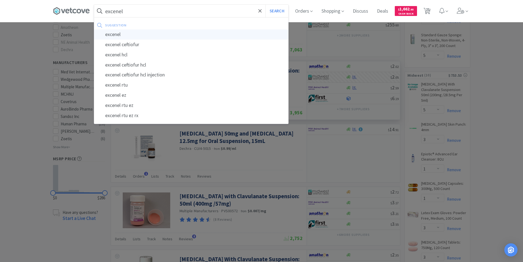
type input "excenel"
click at [106, 35] on div "excenel" at bounding box center [191, 34] width 194 height 10
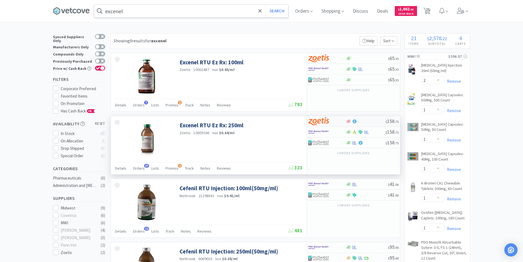
click at [330, 121] on div at bounding box center [323, 120] width 30 height 9
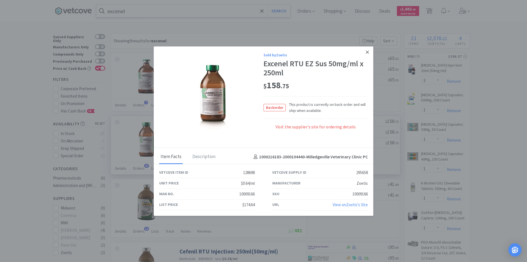
click at [367, 51] on icon at bounding box center [367, 52] width 3 height 3
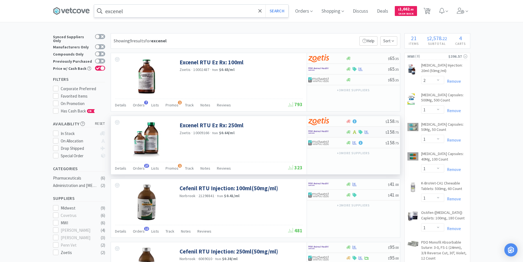
click at [345, 133] on div at bounding box center [327, 131] width 38 height 9
select select "1"
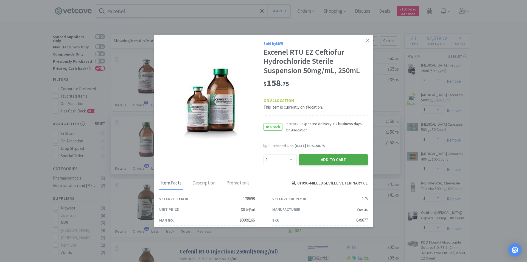
click at [342, 161] on button "Add to Cart" at bounding box center [333, 159] width 69 height 11
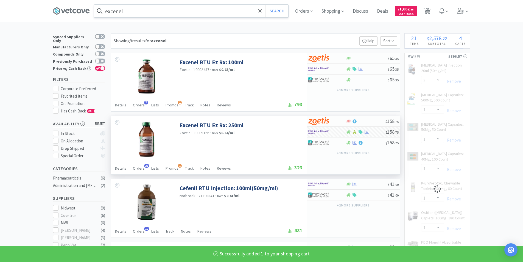
select select "1"
select select "2"
select select "5"
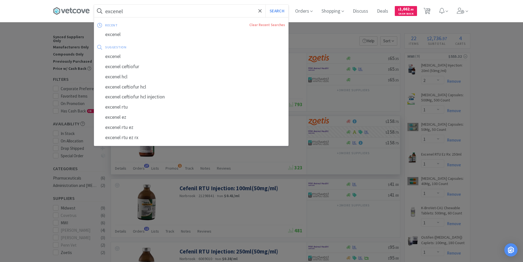
click at [159, 12] on input "excenel" at bounding box center [191, 11] width 194 height 13
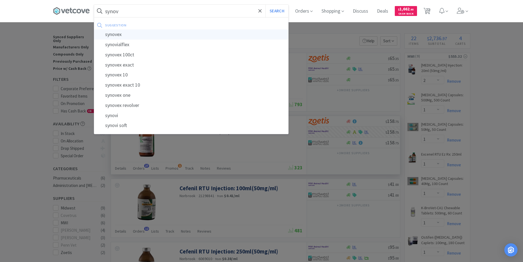
click at [132, 34] on div "synovex" at bounding box center [191, 34] width 194 height 10
type input "synovex"
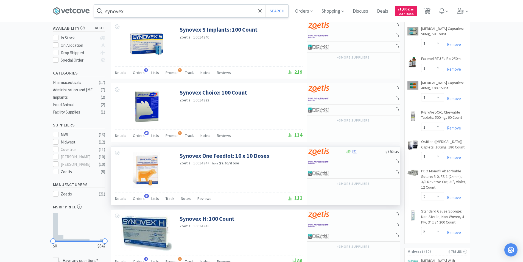
scroll to position [137, 0]
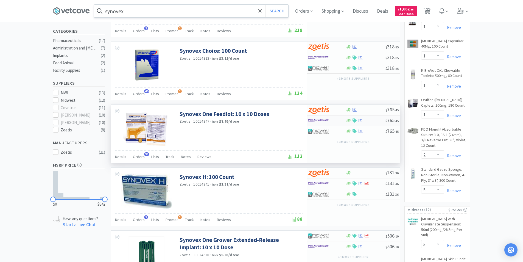
click at [321, 121] on img at bounding box center [318, 120] width 21 height 8
select select "1"
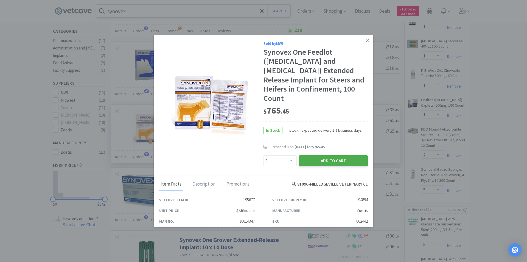
click at [325, 155] on button "Add to Cart" at bounding box center [333, 160] width 69 height 11
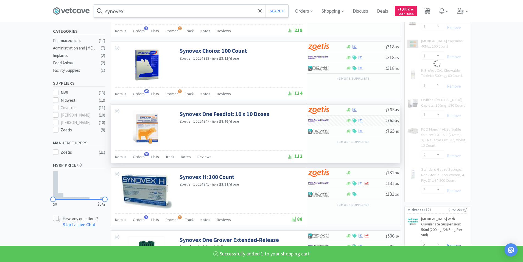
select select "1"
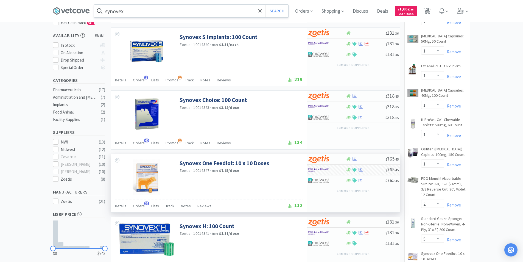
scroll to position [82, 0]
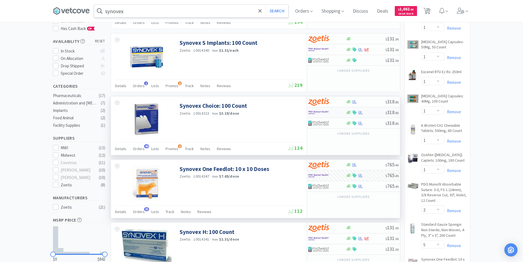
click at [332, 113] on div at bounding box center [323, 112] width 30 height 9
select select "1"
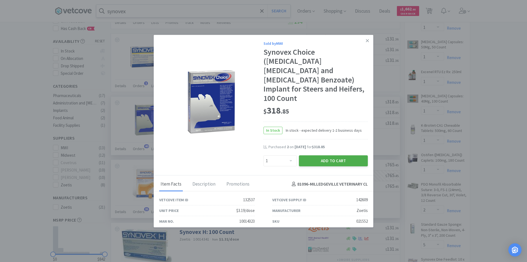
click at [332, 155] on button "Add to Cart" at bounding box center [333, 160] width 69 height 11
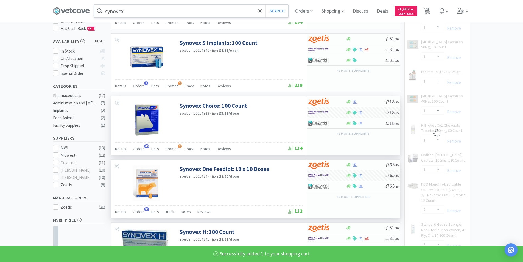
select select "1"
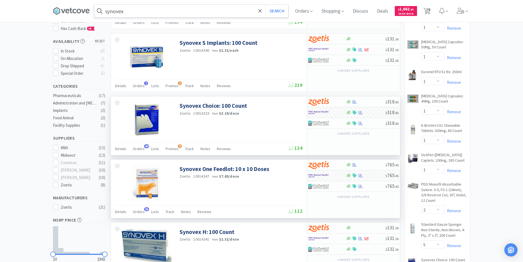
click at [137, 11] on input "synovex" at bounding box center [191, 11] width 194 height 13
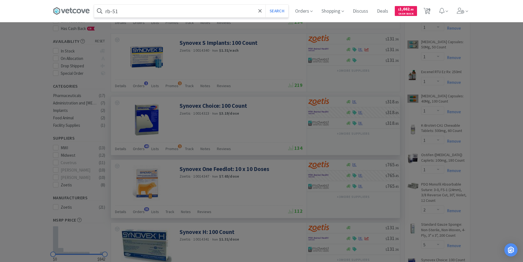
type input "rb-51"
click at [266, 5] on button "Search" at bounding box center [277, 11] width 23 height 13
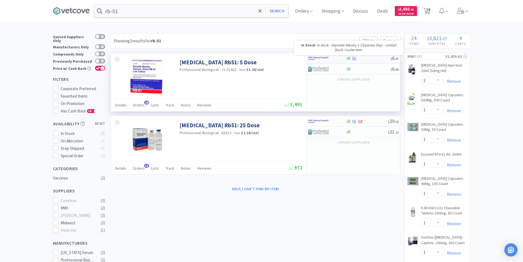
click at [347, 60] on icon at bounding box center [349, 58] width 4 height 4
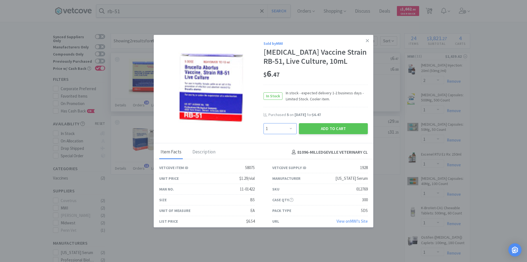
click at [288, 134] on select "Enter Quantity 1 2 3 4 5 6 7 8 9 10 11 12 13 14 15 16 17 18 19 20 Enter Quantity" at bounding box center [280, 128] width 33 height 11
select select "10"
click at [264, 132] on select "Enter Quantity 1 2 3 4 5 6 7 8 9 10 11 12 13 14 15 16 17 18 19 20 Enter Quantity" at bounding box center [280, 128] width 33 height 11
click at [337, 134] on button "Add to Cart" at bounding box center [333, 128] width 69 height 11
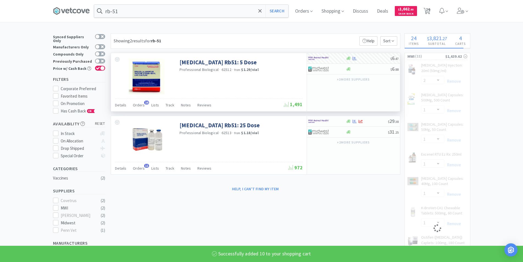
select select "10"
select select "2"
select select "1"
select select "2"
select select "5"
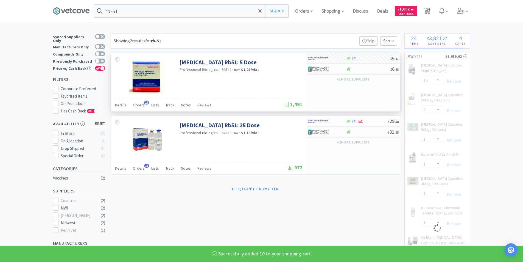
select select "1"
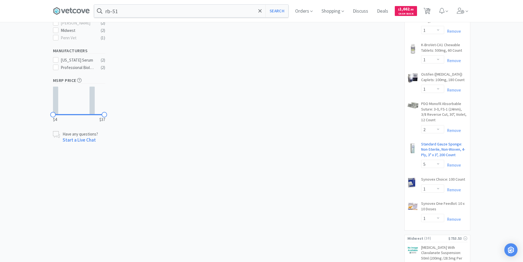
scroll to position [220, 0]
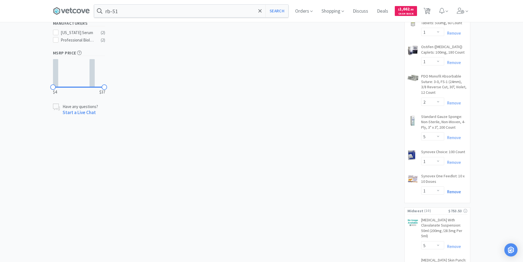
click at [450, 192] on link "Remove" at bounding box center [452, 191] width 17 height 5
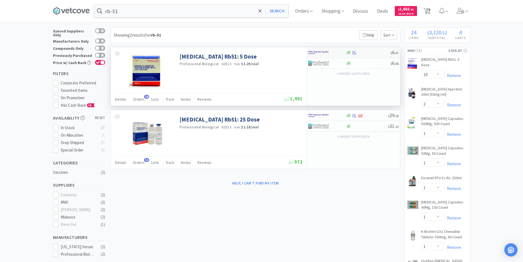
scroll to position [0, 0]
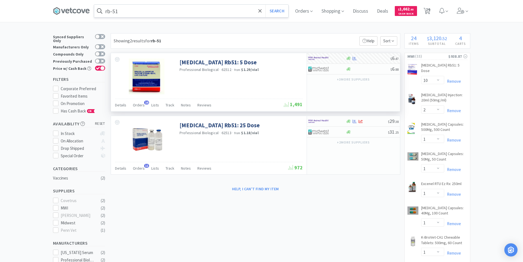
click at [121, 14] on input "rb-51" at bounding box center [191, 11] width 194 height 13
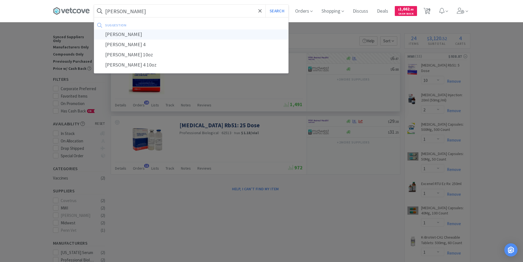
type input "[PERSON_NAME]"
click at [112, 35] on div "[PERSON_NAME]" at bounding box center [191, 34] width 194 height 10
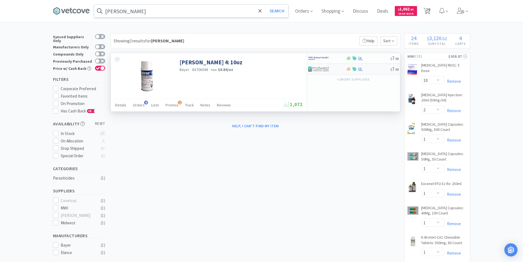
click at [361, 71] on div "$ 7 . 98" at bounding box center [353, 69] width 93 height 11
select select "1"
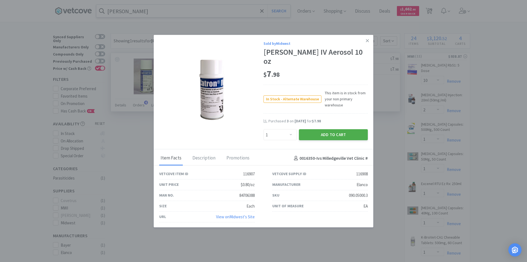
click at [333, 129] on button "Add to Cart" at bounding box center [333, 134] width 69 height 11
select select "1"
select select "3"
select select "1"
select select "2"
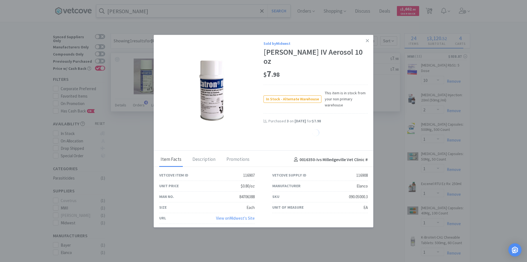
select select "1"
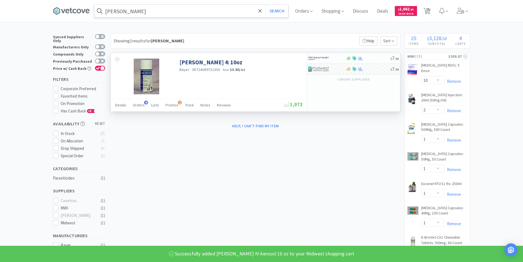
click at [126, 13] on input "[PERSON_NAME]" at bounding box center [191, 11] width 194 height 13
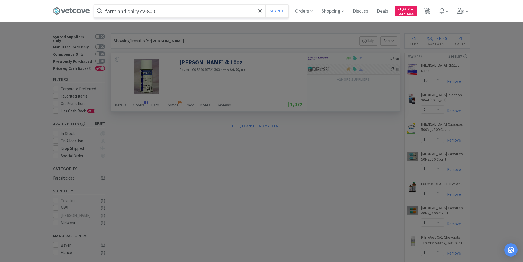
click at [266, 5] on button "Search" at bounding box center [277, 11] width 23 height 13
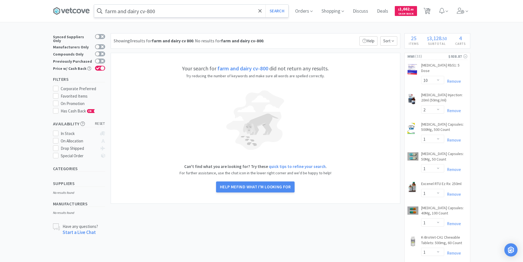
click at [158, 10] on input "farm and dairy cv-800" at bounding box center [191, 11] width 194 height 13
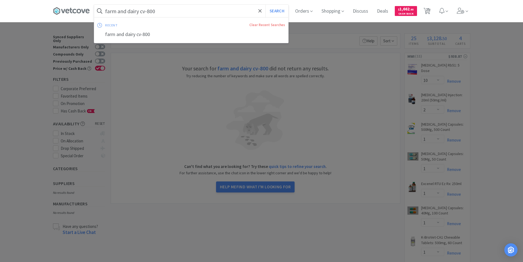
click at [158, 10] on input "farm and dairy cv-800" at bounding box center [191, 11] width 194 height 13
type input "farm and dairy"
click at [266, 5] on button "Search" at bounding box center [277, 11] width 23 height 13
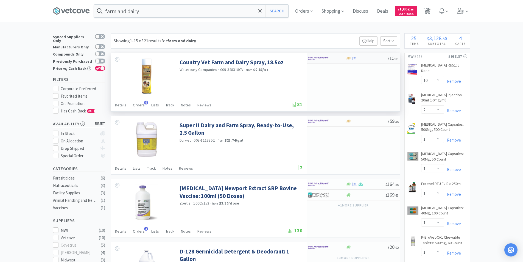
click at [331, 60] on div at bounding box center [323, 58] width 30 height 9
select select "1"
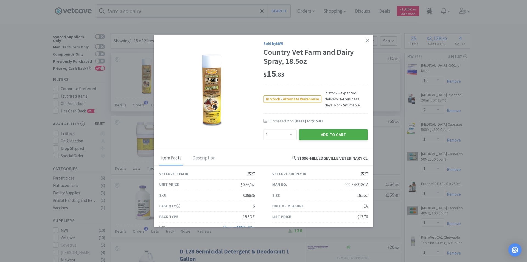
click at [313, 132] on button "Add to Cart" at bounding box center [333, 134] width 69 height 11
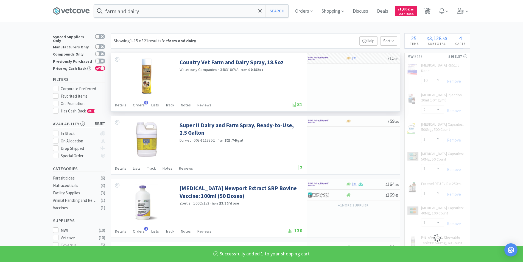
select select "1"
select select "2"
select select "5"
select select "1"
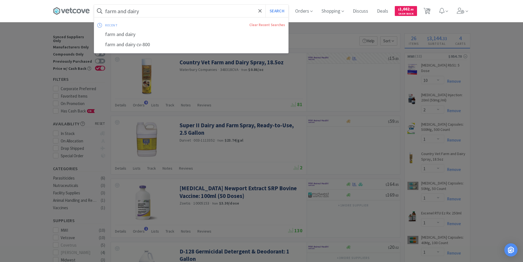
click at [142, 12] on input "farm and dairy" at bounding box center [191, 11] width 194 height 13
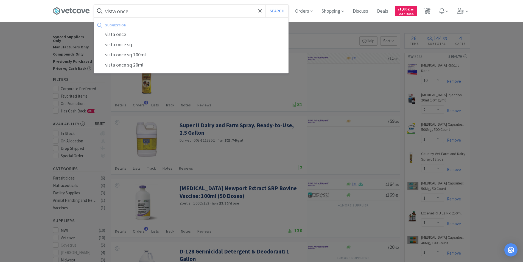
type input "vista once"
click at [266, 5] on button "Search" at bounding box center [277, 11] width 23 height 13
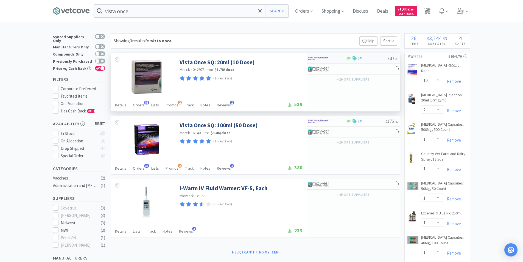
click at [329, 57] on div at bounding box center [323, 58] width 30 height 9
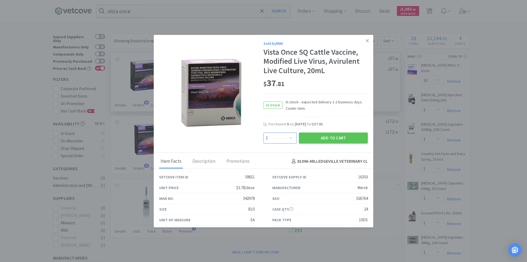
click at [287, 140] on select "Enter Quantity 1 2 3 4 5 6 7 8 9 10 11 12 13 14 15 16 17 18 19 20 Enter Quantity" at bounding box center [280, 137] width 33 height 11
select select "10"
click at [264, 132] on select "Enter Quantity 1 2 3 4 5 6 7 8 9 10 11 12 13 14 15 16 17 18 19 20 Enter Quantity" at bounding box center [280, 137] width 33 height 11
click at [321, 136] on button "Add to Cart" at bounding box center [333, 137] width 69 height 11
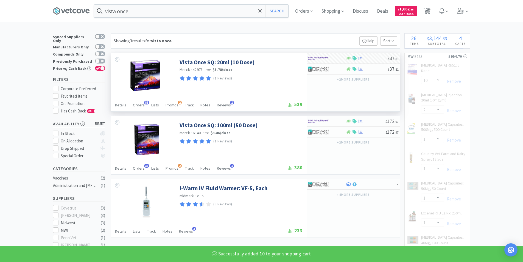
select select "10"
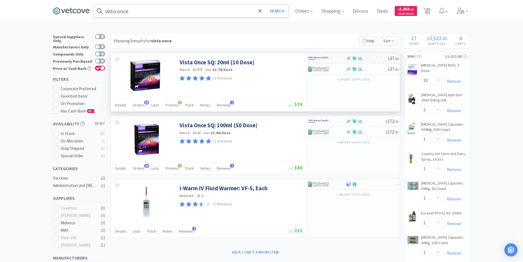
click at [152, 12] on input "vista once" at bounding box center [191, 11] width 194 height 13
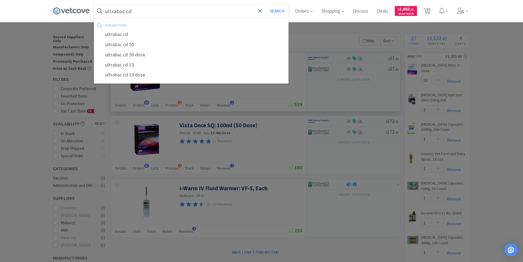
type input "ultrabac cd"
click at [266, 5] on button "Search" at bounding box center [277, 11] width 23 height 13
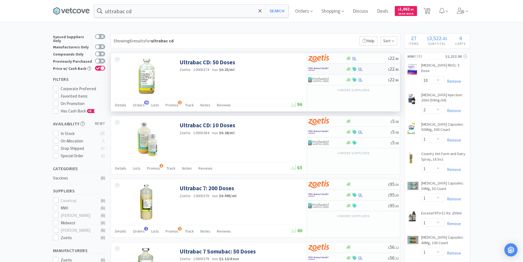
click at [328, 70] on img at bounding box center [318, 69] width 21 height 8
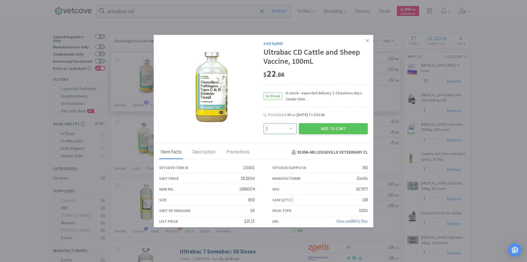
click at [288, 128] on select "Enter Quantity 1 2 3 4 5 6 7 8 9 10 11 12 13 14 15 16 17 18 19 20 Enter Quantity" at bounding box center [280, 128] width 33 height 11
select select "10"
click at [264, 123] on select "Enter Quantity 1 2 3 4 5 6 7 8 9 10 11 12 13 14 15 16 17 18 19 20 Enter Quantity" at bounding box center [280, 128] width 33 height 11
click at [307, 129] on button "Add to Cart" at bounding box center [333, 128] width 69 height 11
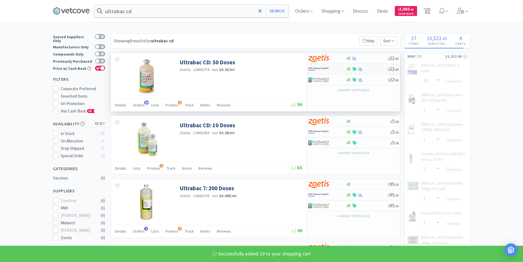
select select "10"
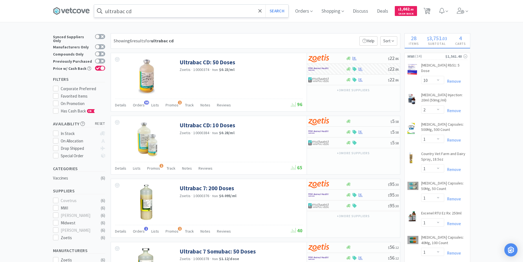
click at [138, 12] on input "ultrabac cd" at bounding box center [191, 11] width 194 height 13
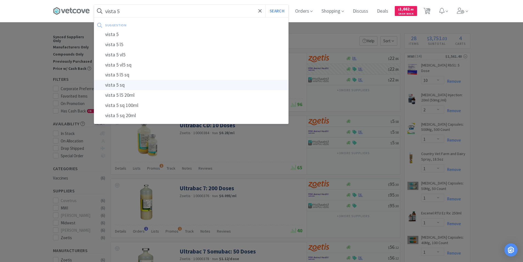
click at [116, 86] on div "vista 5 sq" at bounding box center [191, 85] width 194 height 10
type input "vista 5 sq"
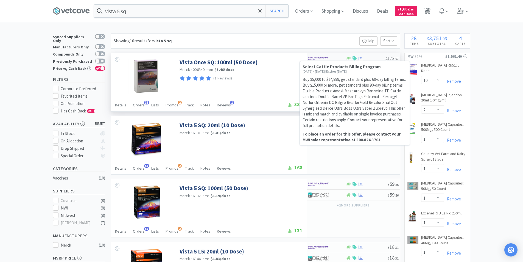
click at [354, 59] on icon at bounding box center [355, 58] width 4 height 4
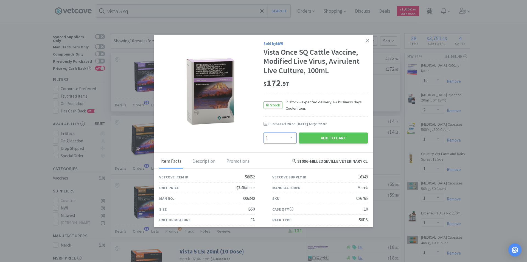
click at [287, 138] on select "Enter Quantity 1 2 3 4 5 6 7 8 9 10 11 12 13 14 15 16 17 18 19 20 Enter Quantity" at bounding box center [280, 137] width 33 height 11
select select "6"
click at [264, 132] on select "Enter Quantity 1 2 3 4 5 6 7 8 9 10 11 12 13 14 15 16 17 18 19 20 Enter Quantity" at bounding box center [280, 137] width 33 height 11
click at [330, 141] on button "Add to Cart" at bounding box center [333, 137] width 69 height 11
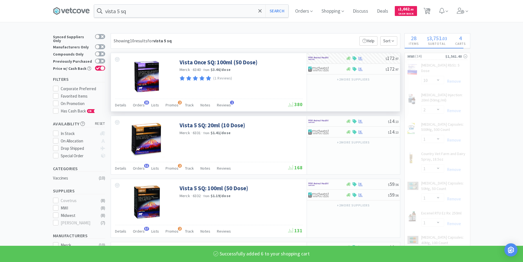
select select "6"
select select "10"
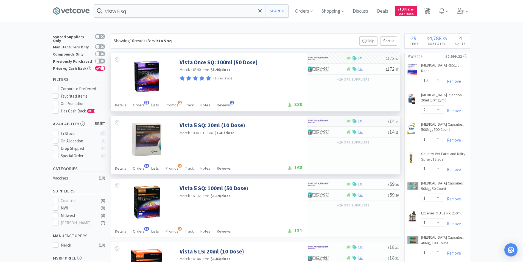
click at [337, 120] on div at bounding box center [323, 120] width 30 height 9
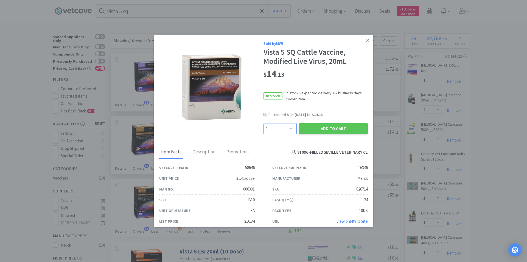
click at [288, 130] on select "Enter Quantity 1 2 3 4 5 6 7 8 9 10 11 12 13 14 15 16 17 18 19 20 Enter Quantity" at bounding box center [280, 128] width 33 height 11
select select "10"
click at [264, 123] on select "Enter Quantity 1 2 3 4 5 6 7 8 9 10 11 12 13 14 15 16 17 18 19 20 Enter Quantity" at bounding box center [280, 128] width 33 height 11
click at [314, 126] on button "Add to Cart" at bounding box center [333, 128] width 69 height 11
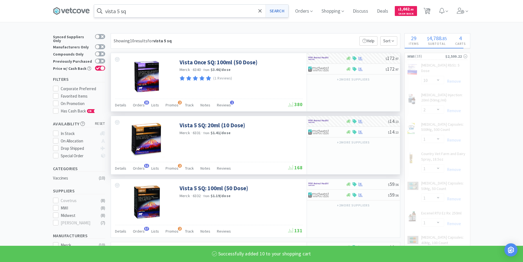
select select "10"
select select "6"
select select "10"
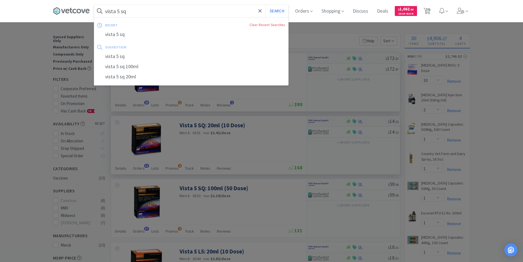
click at [133, 11] on input "vista 5 sq" at bounding box center [191, 11] width 194 height 13
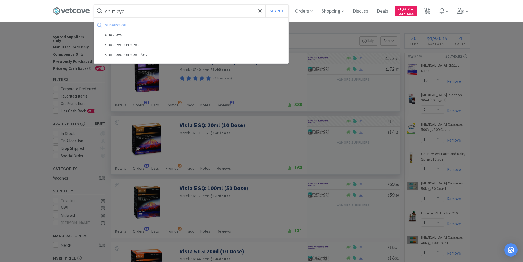
type input "shut eye"
click at [266, 5] on button "Search" at bounding box center [277, 11] width 23 height 13
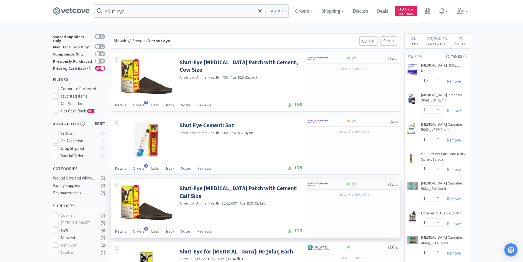
click at [331, 185] on div at bounding box center [323, 183] width 30 height 9
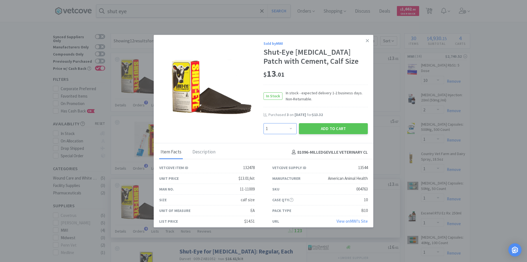
click at [288, 130] on select "Enter Quantity 1 2 3 4 5 6 7 8 9 10 11 12 13 14 15 16 17 18 19 20 Enter Quantity" at bounding box center [280, 128] width 33 height 11
select select "2"
click at [264, 123] on select "Enter Quantity 1 2 3 4 5 6 7 8 9 10 11 12 13 14 15 16 17 18 19 20 Enter Quantity" at bounding box center [280, 128] width 33 height 11
click at [317, 129] on button "Add to Cart" at bounding box center [333, 128] width 69 height 11
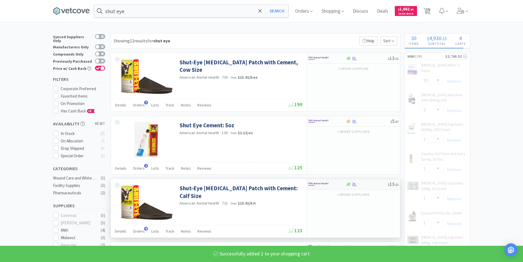
select select "2"
select select "5"
select select "10"
select select "6"
select select "1"
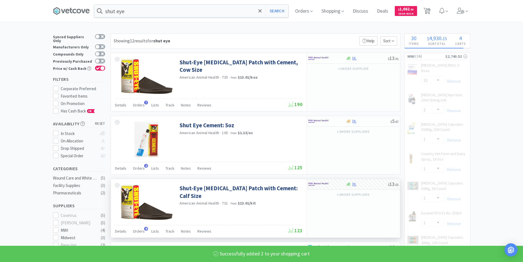
select select "10"
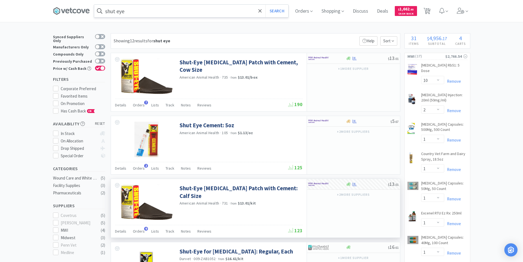
click at [131, 14] on input "shut eye" at bounding box center [191, 11] width 194 height 13
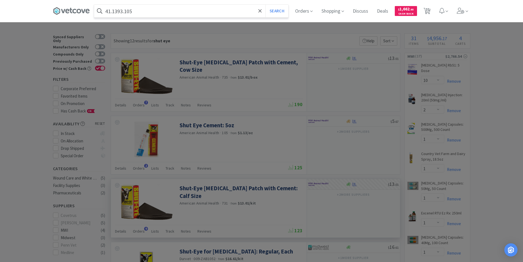
type input "41.1393.105"
click at [266, 5] on button "Search" at bounding box center [277, 11] width 23 height 13
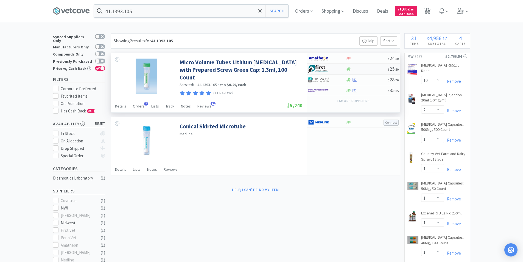
click at [362, 71] on div at bounding box center [367, 69] width 42 height 4
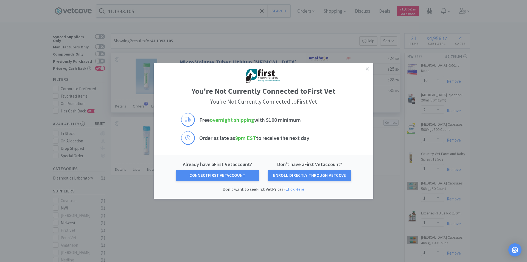
click at [367, 68] on icon at bounding box center [367, 68] width 3 height 5
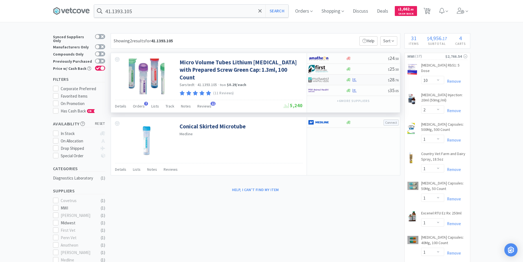
click at [343, 81] on div at bounding box center [327, 79] width 38 height 9
select select "1"
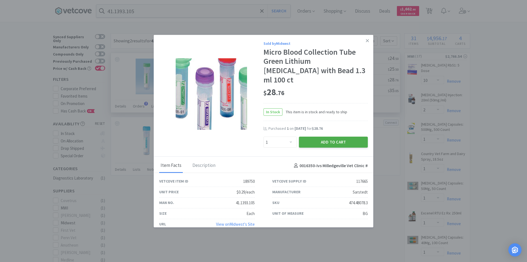
click at [332, 137] on button "Add to Cart" at bounding box center [333, 142] width 69 height 11
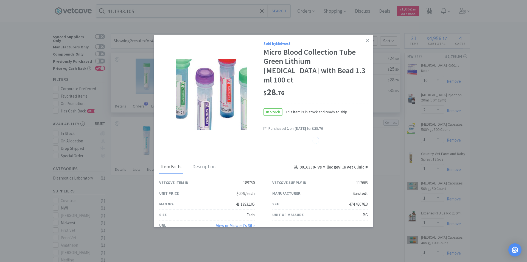
select select "1"
select select "2"
select select "1"
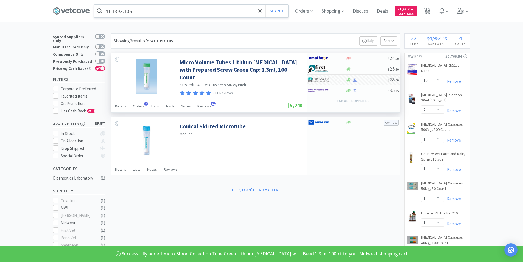
click at [152, 12] on input "41.1393.105" at bounding box center [191, 11] width 194 height 13
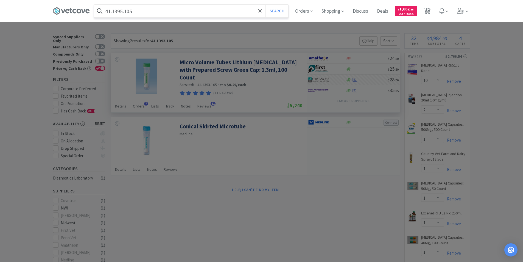
type input "41.1395.105"
click at [266, 5] on button "Search" at bounding box center [277, 11] width 23 height 13
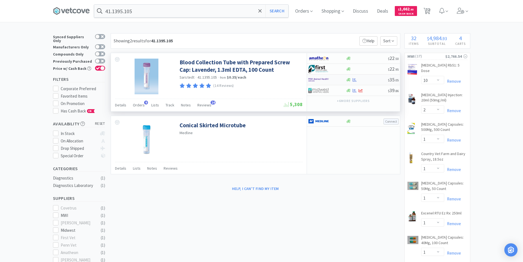
click at [331, 79] on div at bounding box center [323, 79] width 30 height 9
select select "1"
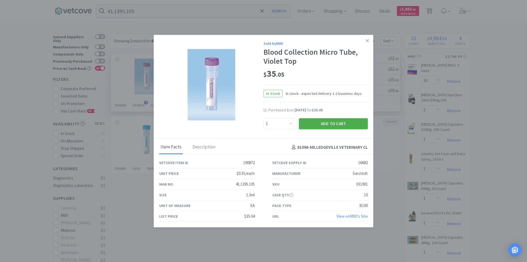
click at [334, 122] on button "Add to Cart" at bounding box center [333, 123] width 69 height 11
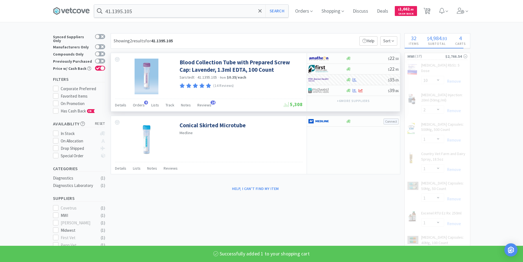
select select "1"
select select "10"
select select "2"
select select "1"
select select "2"
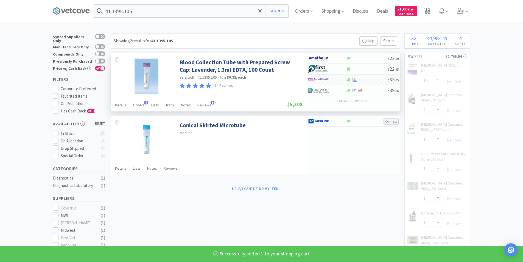
select select "10"
select select "5"
select select "6"
select select "1"
select select "10"
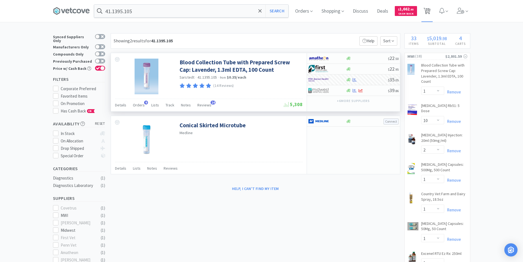
click at [428, 14] on span "33" at bounding box center [428, 9] width 4 height 22
select select "2"
select select "1"
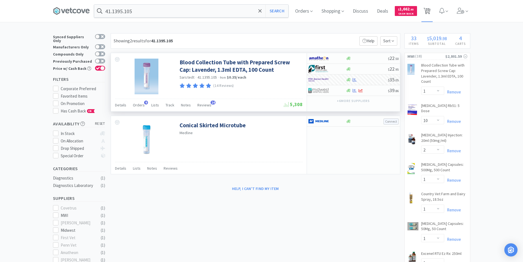
select select "10"
select select "2"
select select "1"
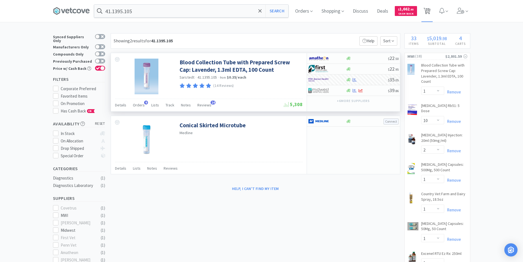
select select "1"
select select "2"
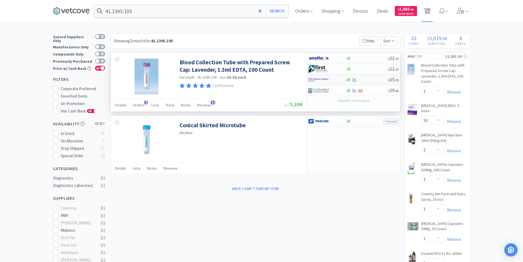
select select "2"
select select "5"
select select "1"
select select "10"
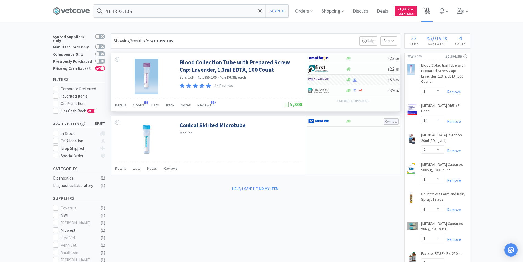
select select "6"
select select "10"
select select "5"
select select "3"
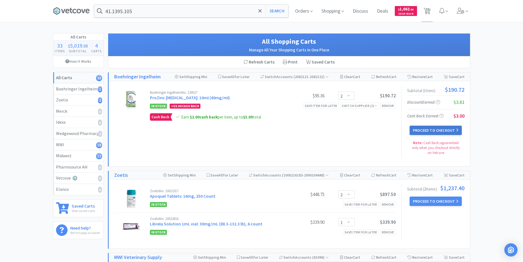
click at [431, 131] on button "Proceed to Checkout" at bounding box center [436, 130] width 52 height 9
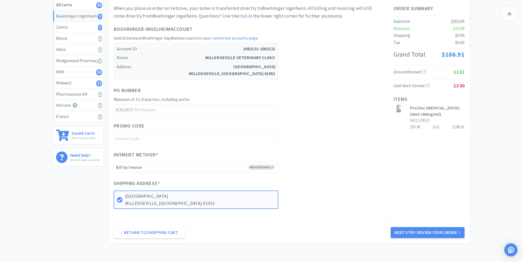
scroll to position [82, 0]
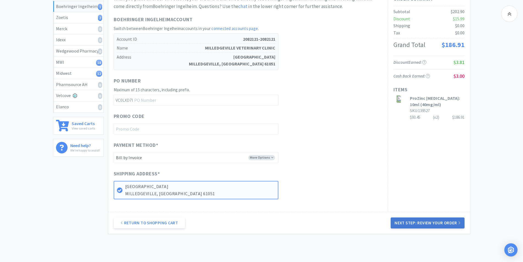
click at [414, 223] on button "Next Step: Review Your Order" at bounding box center [428, 222] width 74 height 11
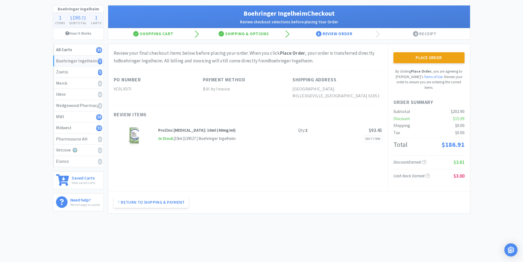
scroll to position [0, 0]
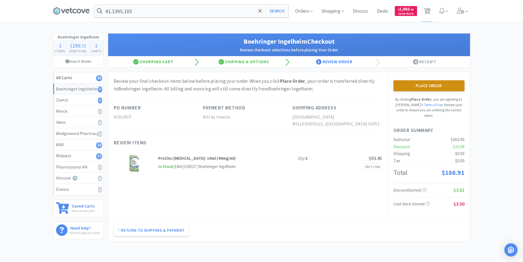
click at [434, 85] on button "Place Order" at bounding box center [429, 85] width 71 height 11
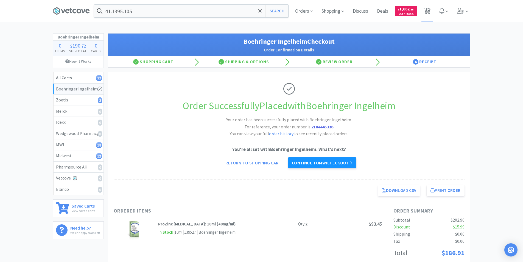
click at [323, 162] on link "Continue to MWI checkout" at bounding box center [322, 162] width 68 height 11
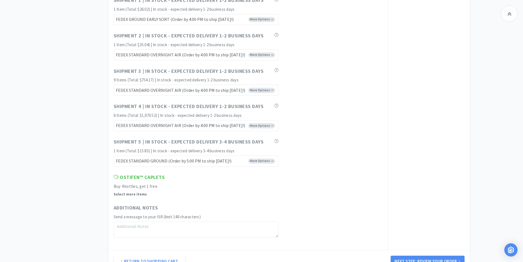
scroll to position [2774, 0]
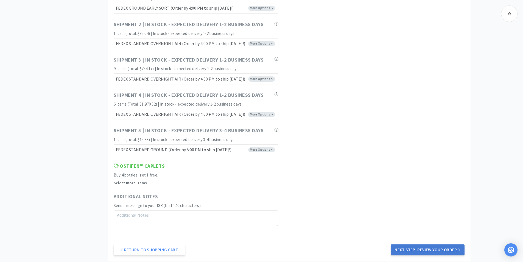
click at [408, 247] on button "Next Step: Review Your Order" at bounding box center [428, 249] width 74 height 11
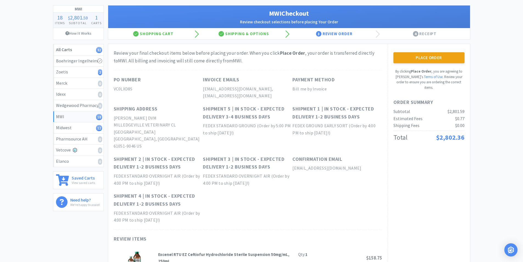
scroll to position [0, 0]
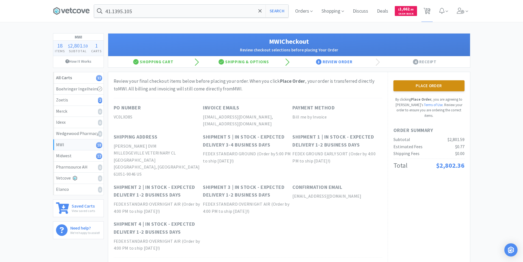
click at [416, 85] on button "Place Order" at bounding box center [429, 85] width 71 height 11
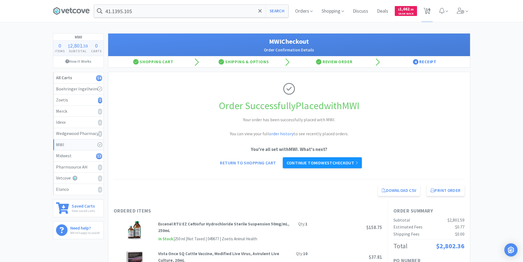
click at [313, 162] on link "Continue to Midwest checkout" at bounding box center [322, 162] width 79 height 11
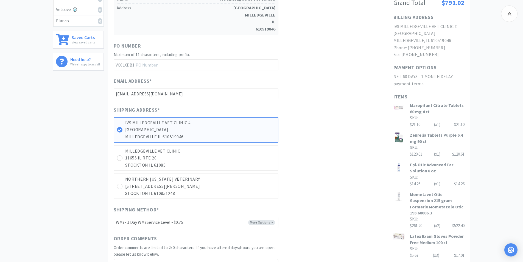
scroll to position [165, 0]
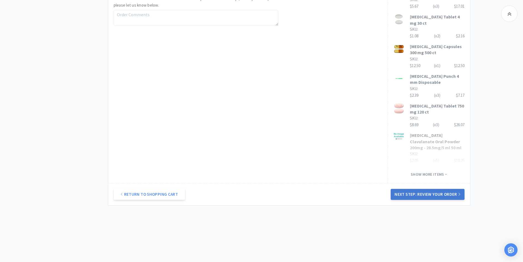
click at [421, 193] on button "Next Step: Review Your Order" at bounding box center [428, 194] width 74 height 11
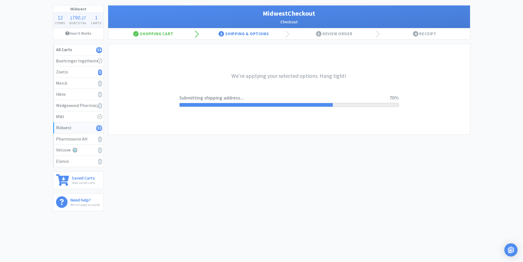
scroll to position [0, 0]
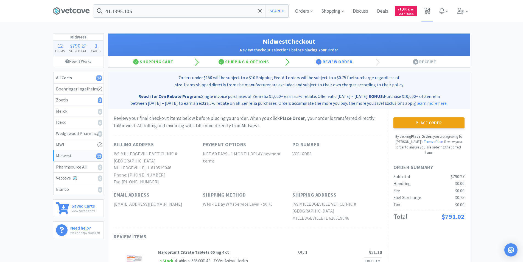
click at [416, 122] on button "Place Order" at bounding box center [429, 122] width 71 height 11
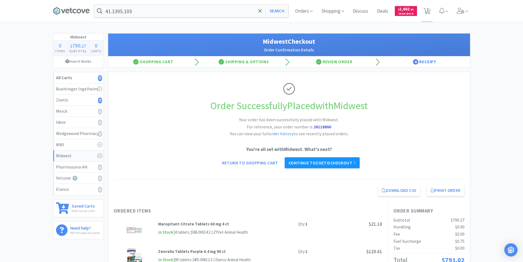
click at [349, 164] on link "Continue to Zoetis checkout" at bounding box center [322, 162] width 75 height 11
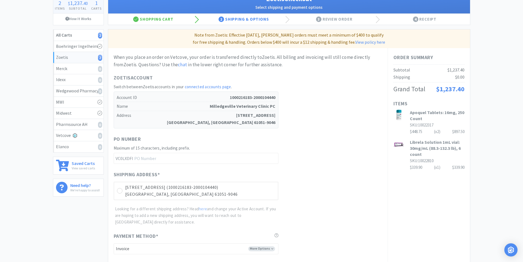
scroll to position [55, 0]
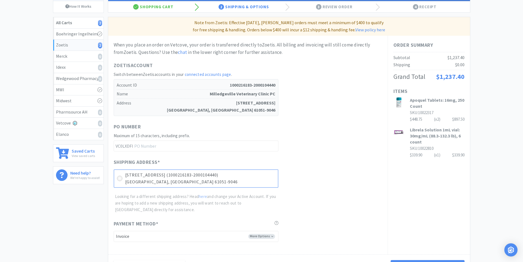
click at [119, 178] on icon at bounding box center [120, 178] width 4 height 4
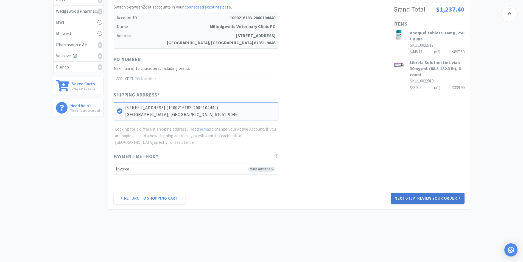
scroll to position [126, 0]
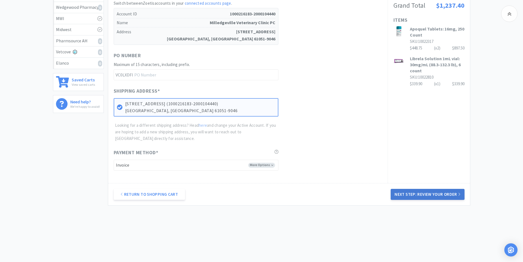
click at [426, 196] on button "Next Step: Review Your Order" at bounding box center [428, 194] width 74 height 11
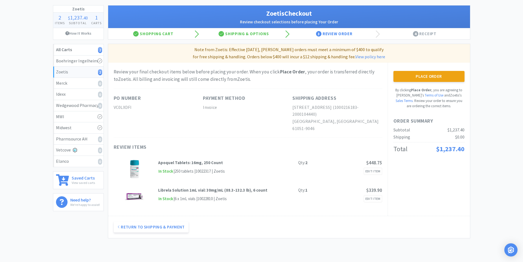
scroll to position [0, 0]
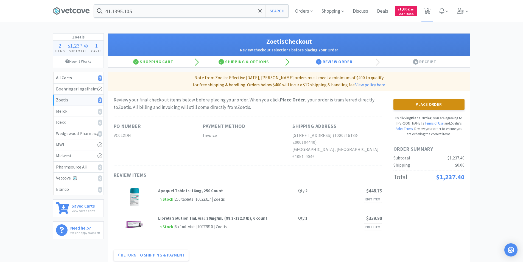
click at [415, 105] on button "Place Order" at bounding box center [429, 104] width 71 height 11
